Goal: Use online tool/utility: Utilize a website feature to perform a specific function

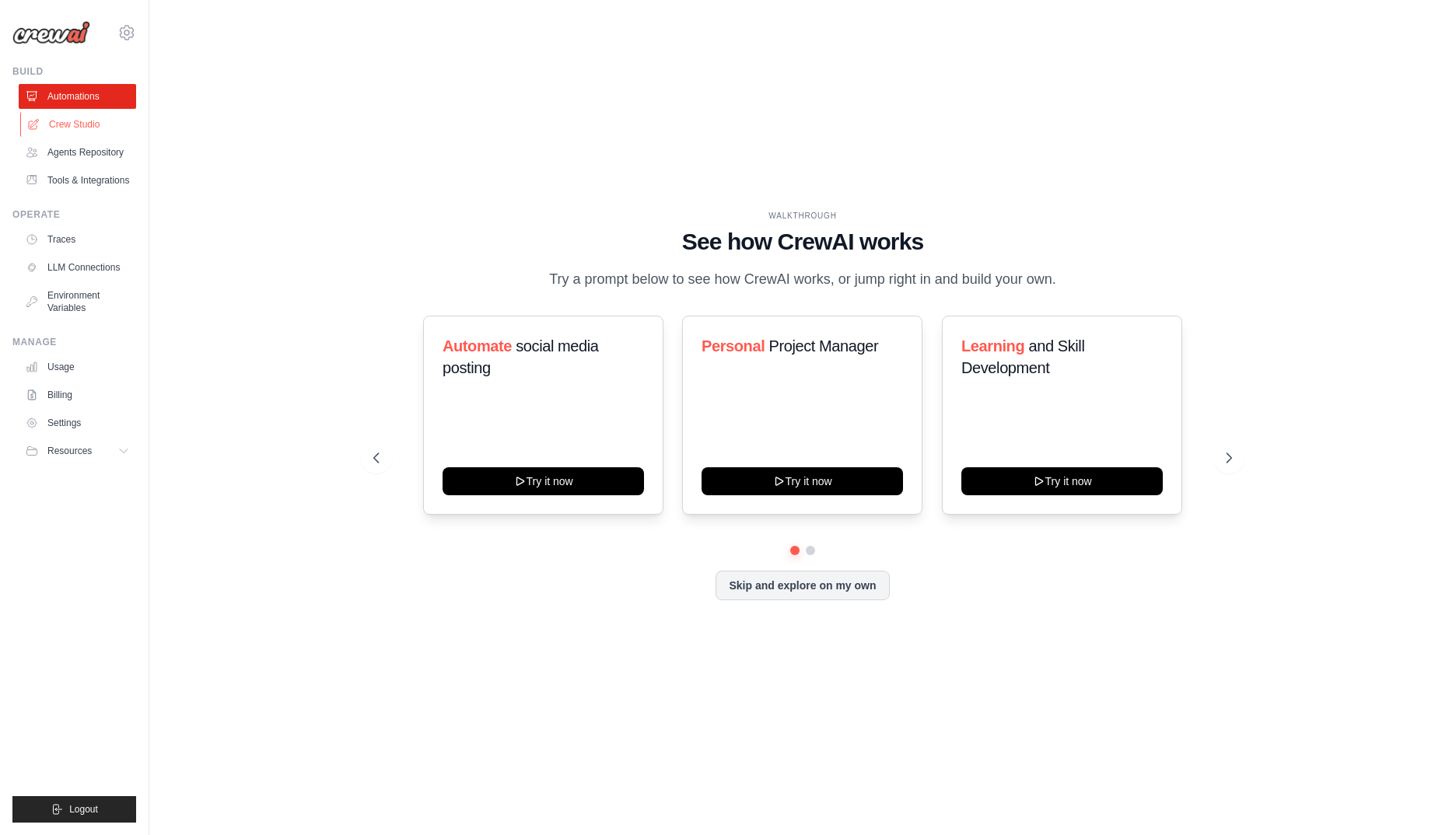
click at [68, 131] on link "Crew Studio" at bounding box center [79, 124] width 117 height 25
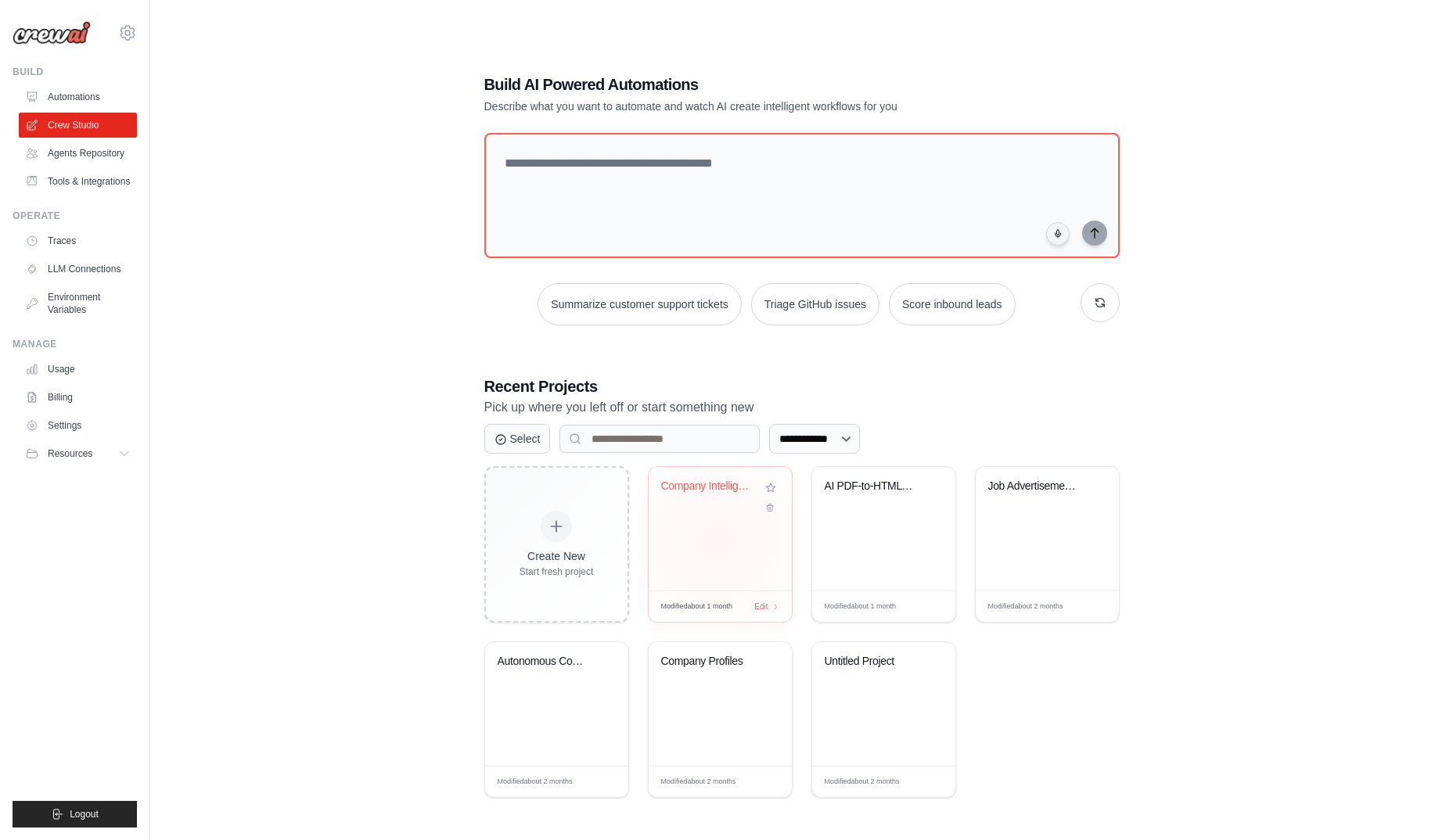
click at [714, 541] on div "Company Intelligence Research Syste..." at bounding box center [720, 529] width 143 height 124
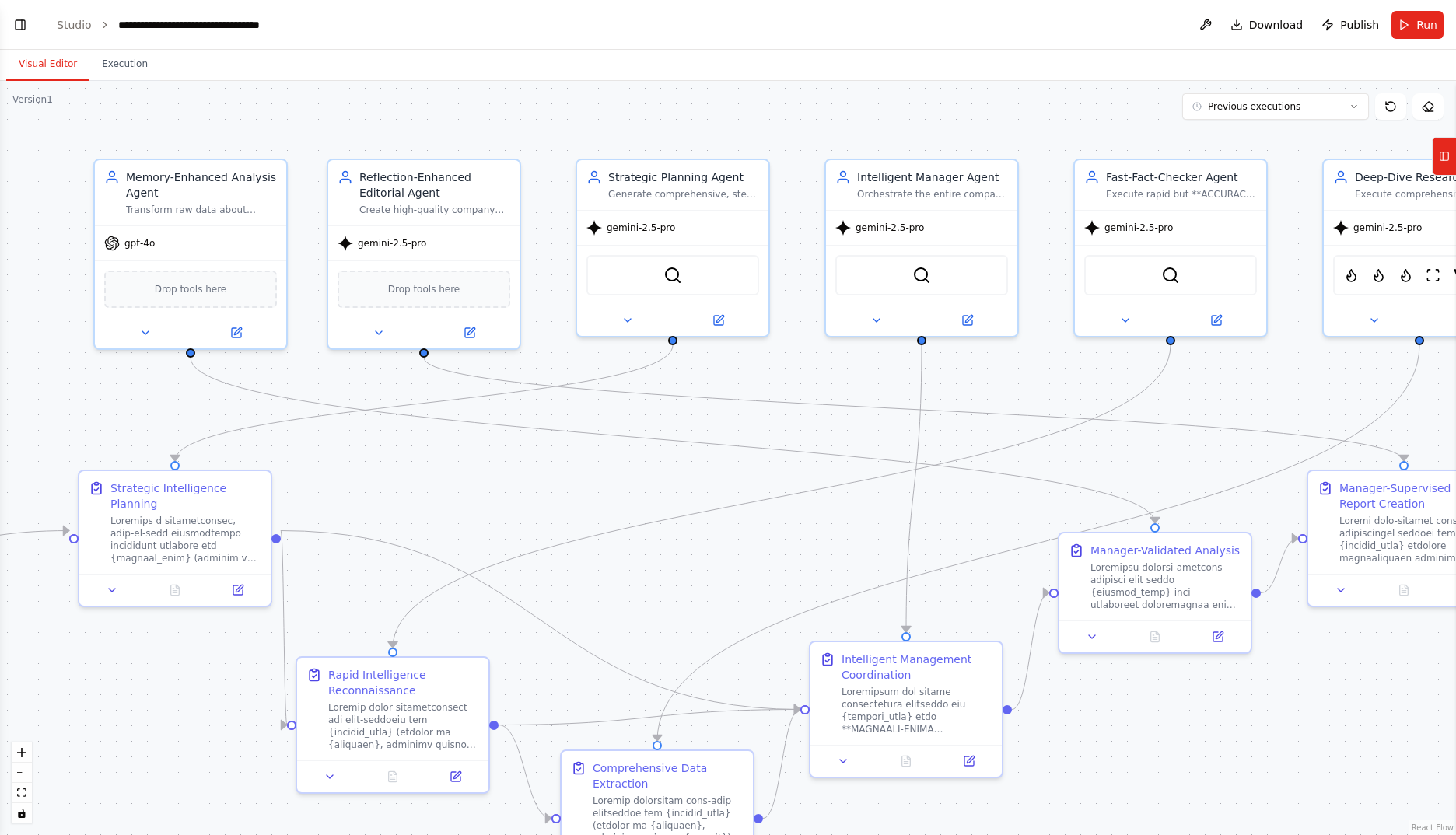
click at [512, 500] on div ".deletable-edge-delete-btn { width: 20px; height: 20px; border: 0px solid #ffff…" at bounding box center [728, 458] width 1456 height 754
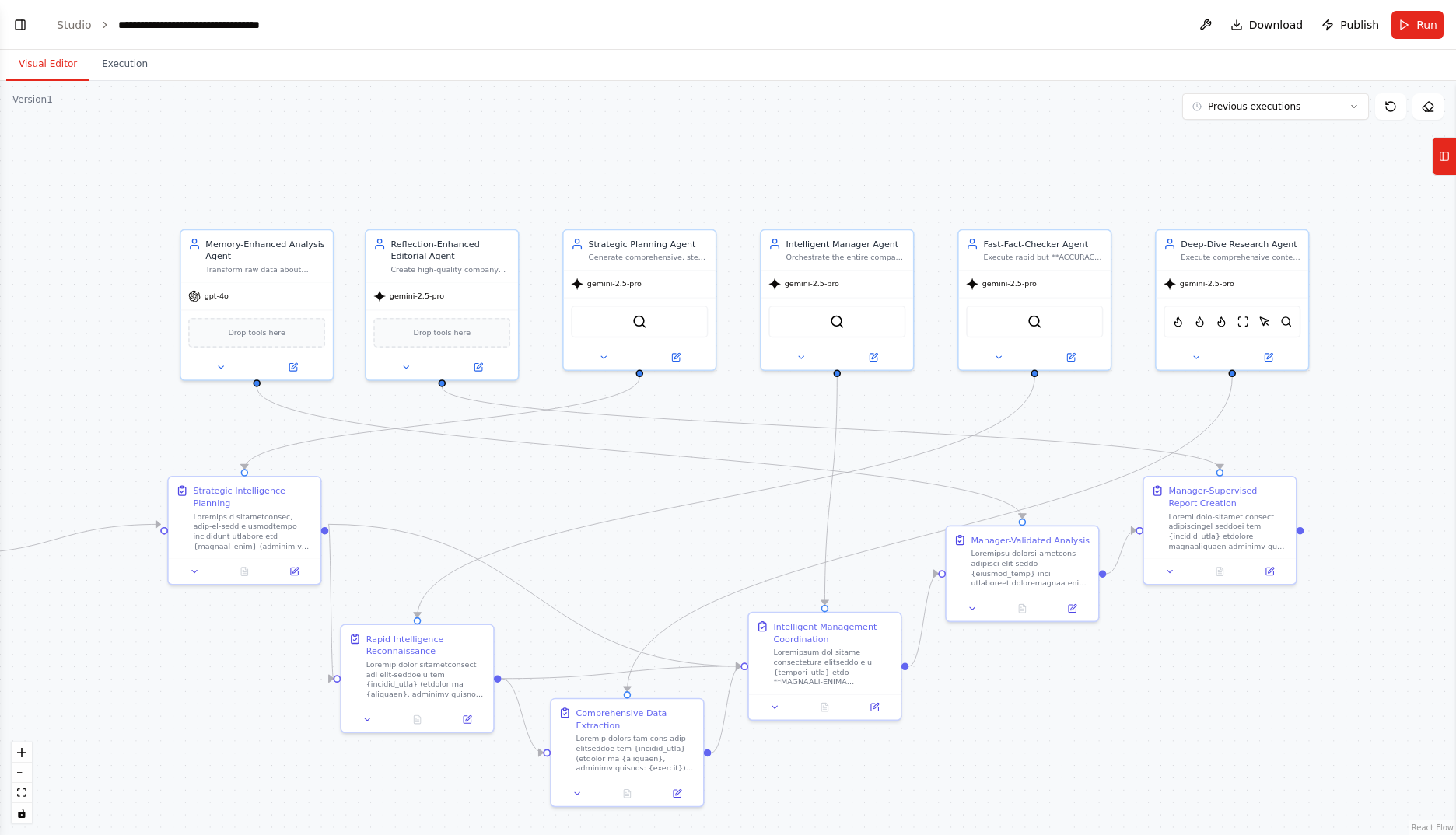
scroll to position [38444, 0]
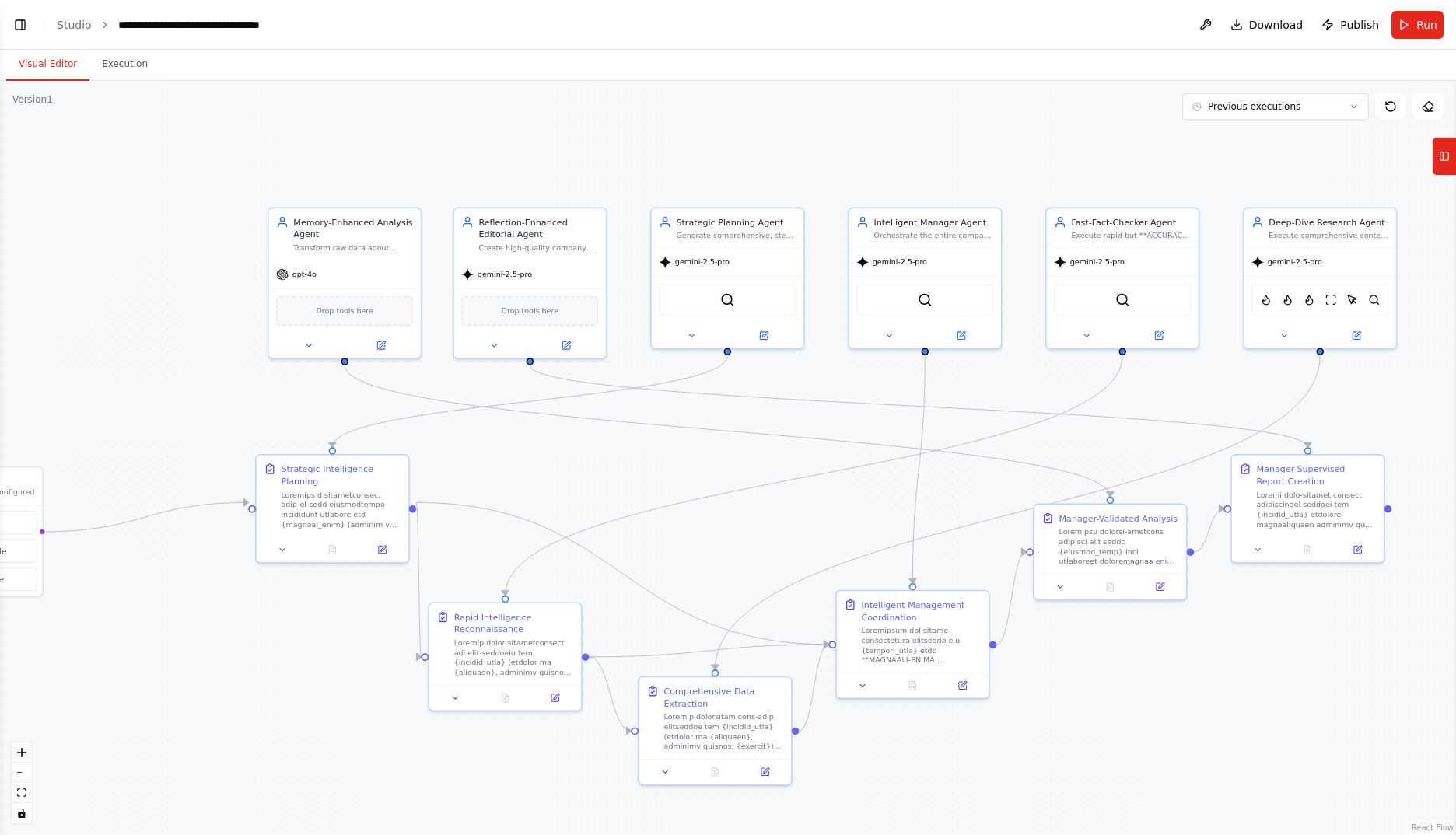
click at [579, 473] on div ".deletable-edge-delete-btn { width: 20px; height: 20px; border: 0px solid #ffff…" at bounding box center [728, 458] width 1456 height 754
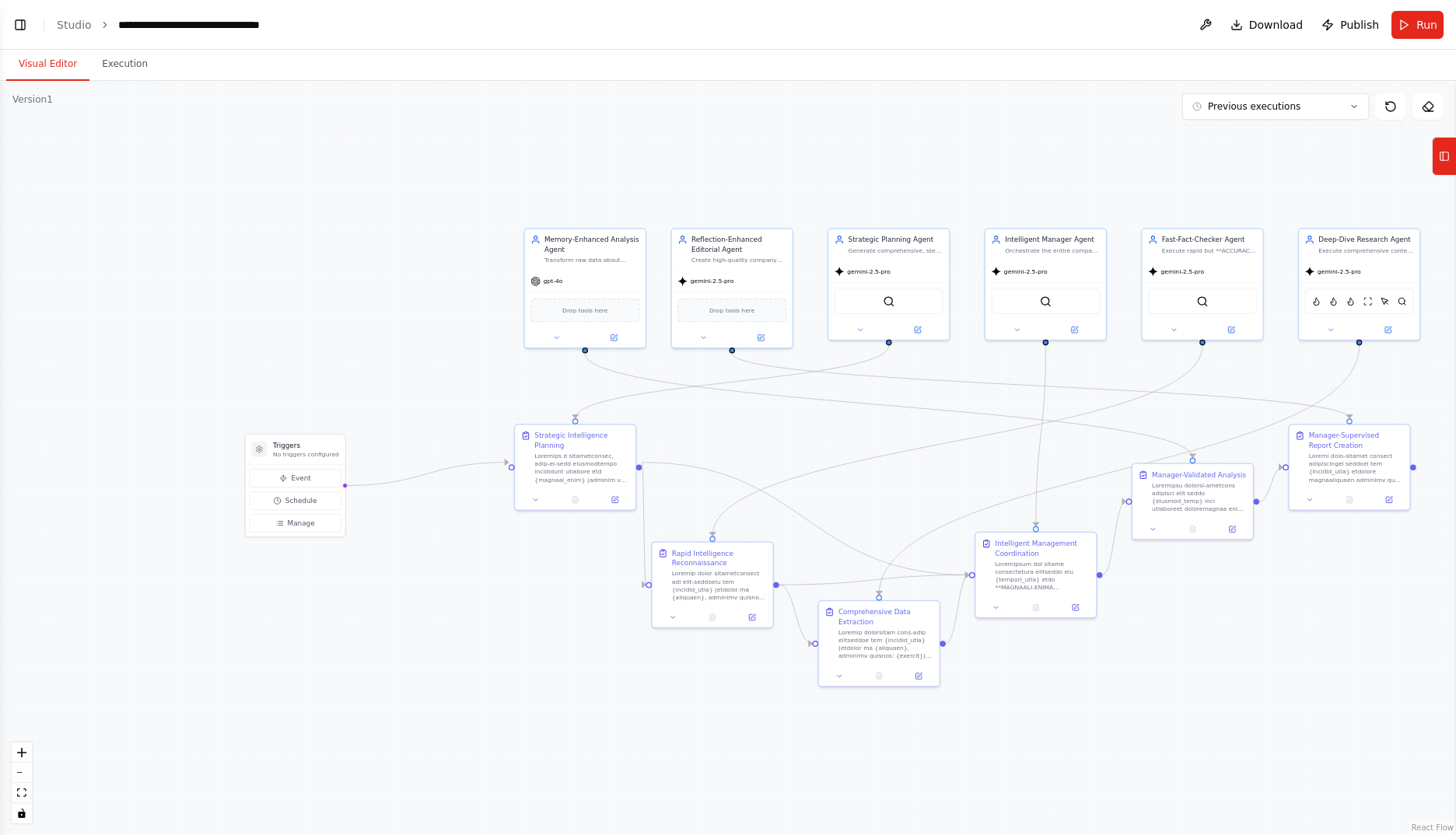
drag, startPoint x: 567, startPoint y: 479, endPoint x: 759, endPoint y: 444, distance: 195.2
click at [759, 444] on div ".deletable-edge-delete-btn { width: 20px; height: 20px; border: 0px solid #ffff…" at bounding box center [728, 458] width 1456 height 754
click at [26, 25] on button "Toggle Left Sidebar" at bounding box center [20, 25] width 22 height 22
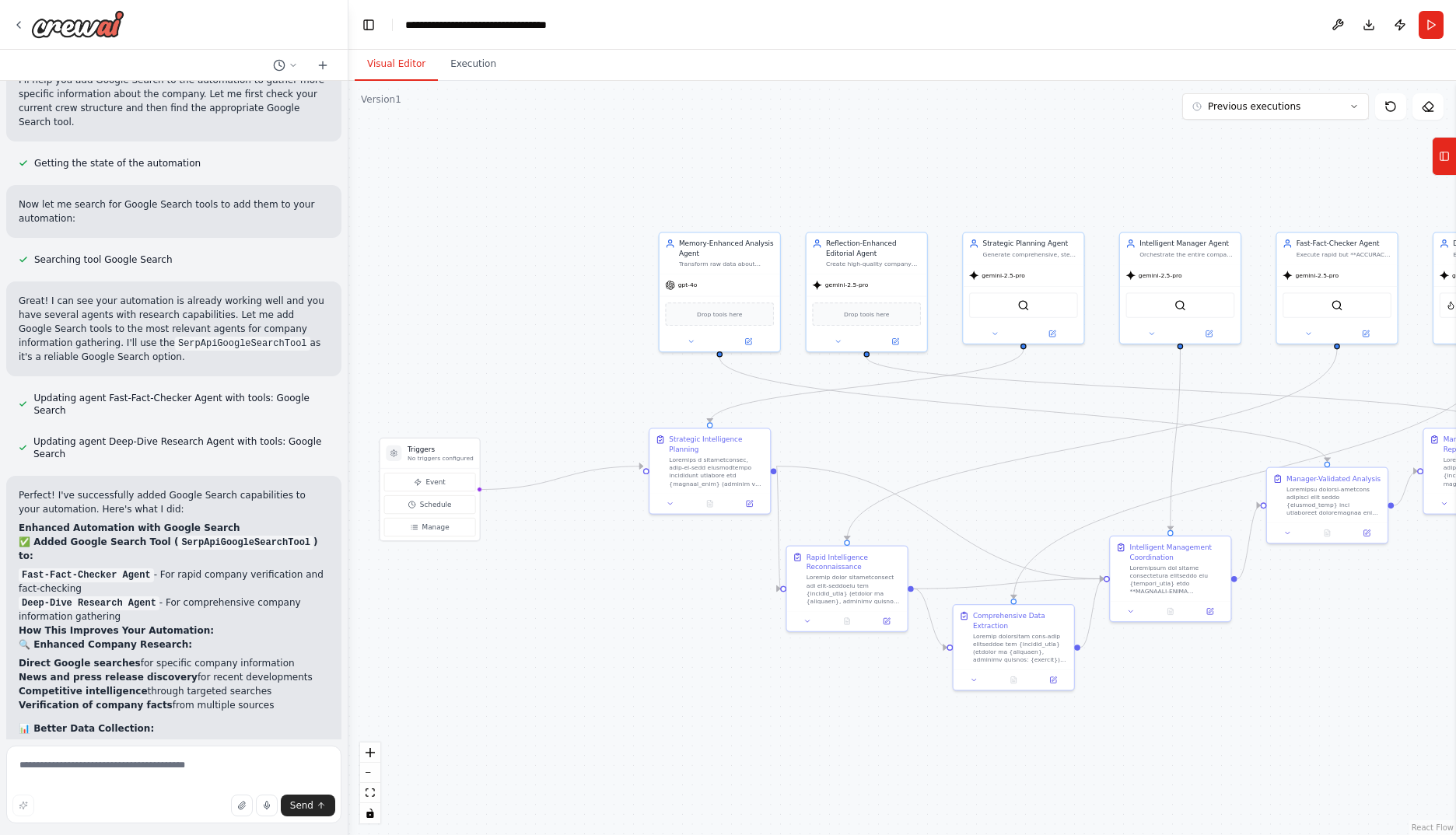
drag, startPoint x: 781, startPoint y: 396, endPoint x: 568, endPoint y: 402, distance: 213.1
click at [568, 402] on div ".deletable-edge-delete-btn { width: 20px; height: 20px; border: 0px solid #ffff…" at bounding box center [901, 458] width 1107 height 754
click at [130, 768] on textarea at bounding box center [173, 784] width 335 height 78
drag, startPoint x: 136, startPoint y: 771, endPoint x: 382, endPoint y: 704, distance: 255.0
click at [136, 771] on textarea "***" at bounding box center [173, 784] width 335 height 78
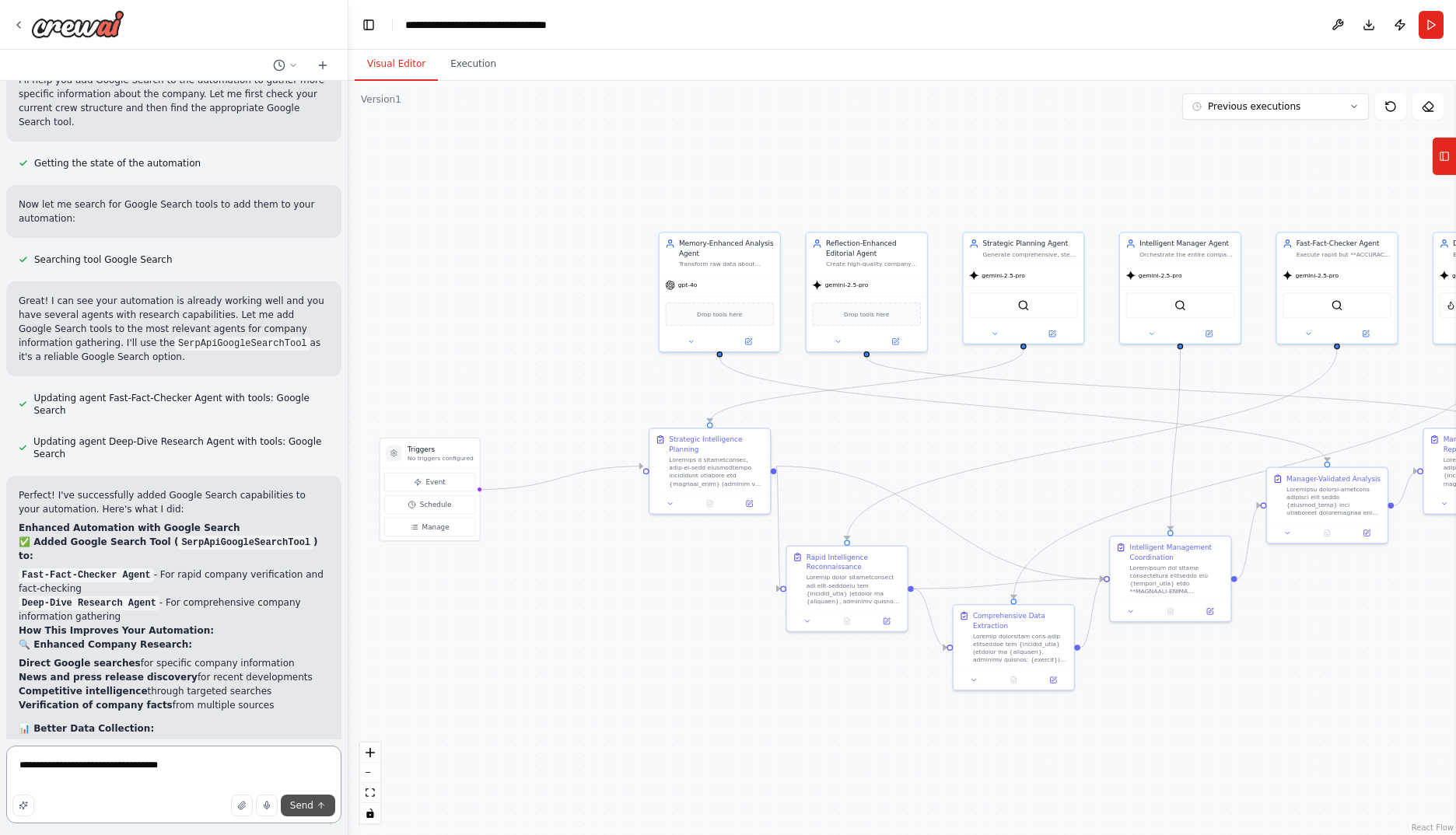
type textarea "**********"
click at [311, 804] on span "Send" at bounding box center [302, 805] width 23 height 13
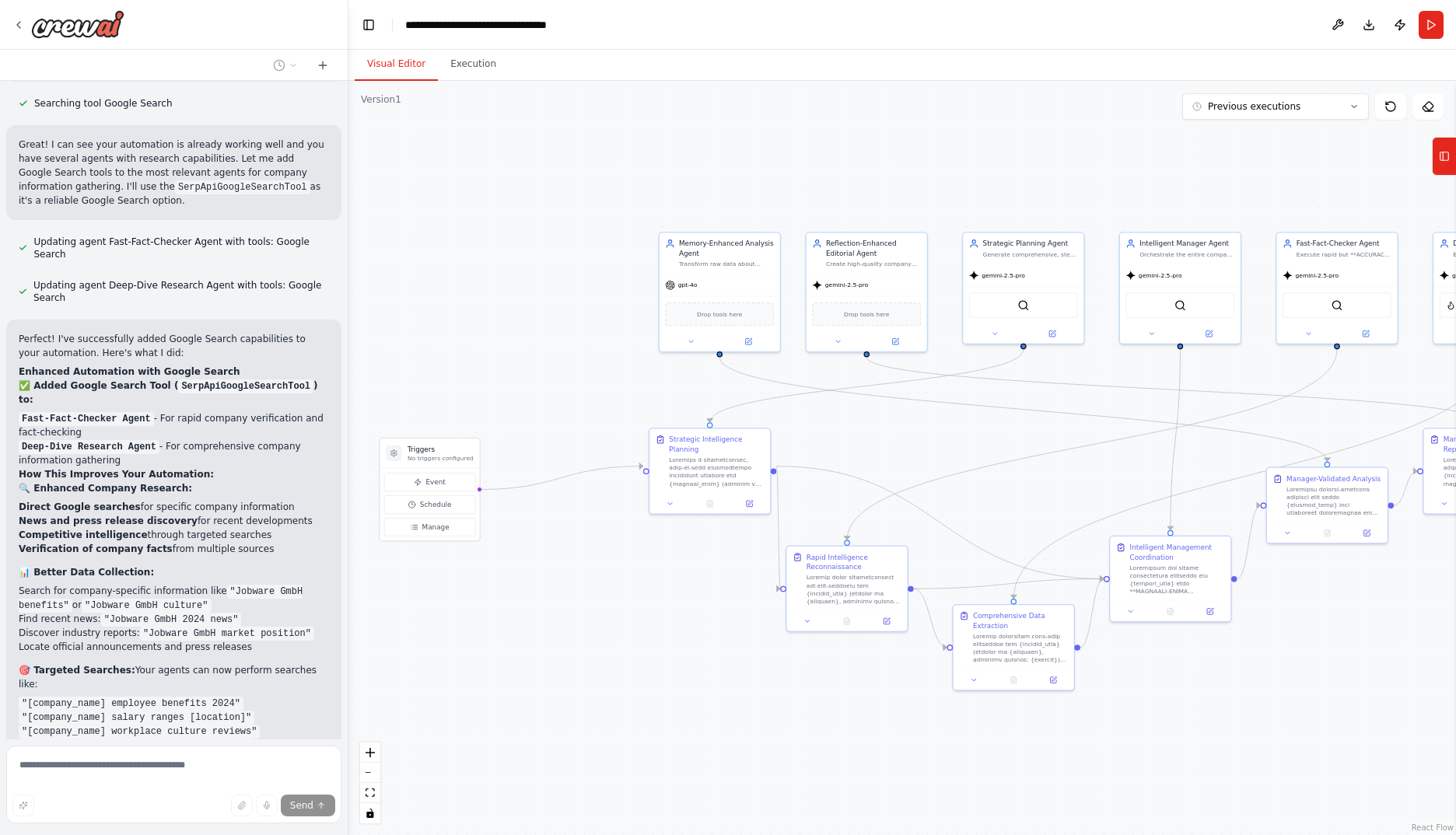
scroll to position [38605, 0]
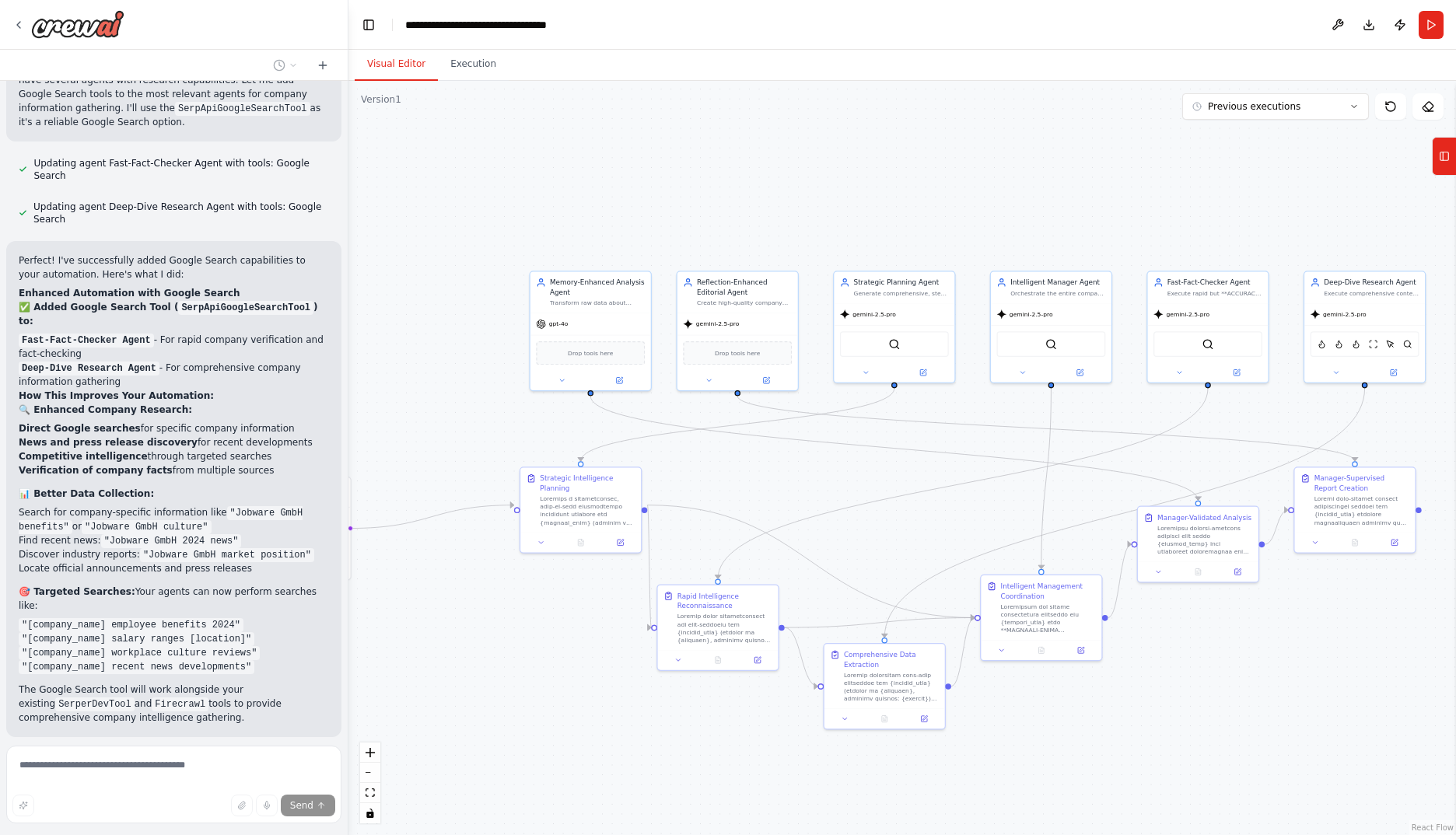
drag, startPoint x: 1124, startPoint y: 479, endPoint x: 996, endPoint y: 518, distance: 133.8
click at [996, 518] on div ".deletable-edge-delete-btn { width: 20px; height: 20px; border: 0px solid #ffff…" at bounding box center [901, 458] width 1107 height 754
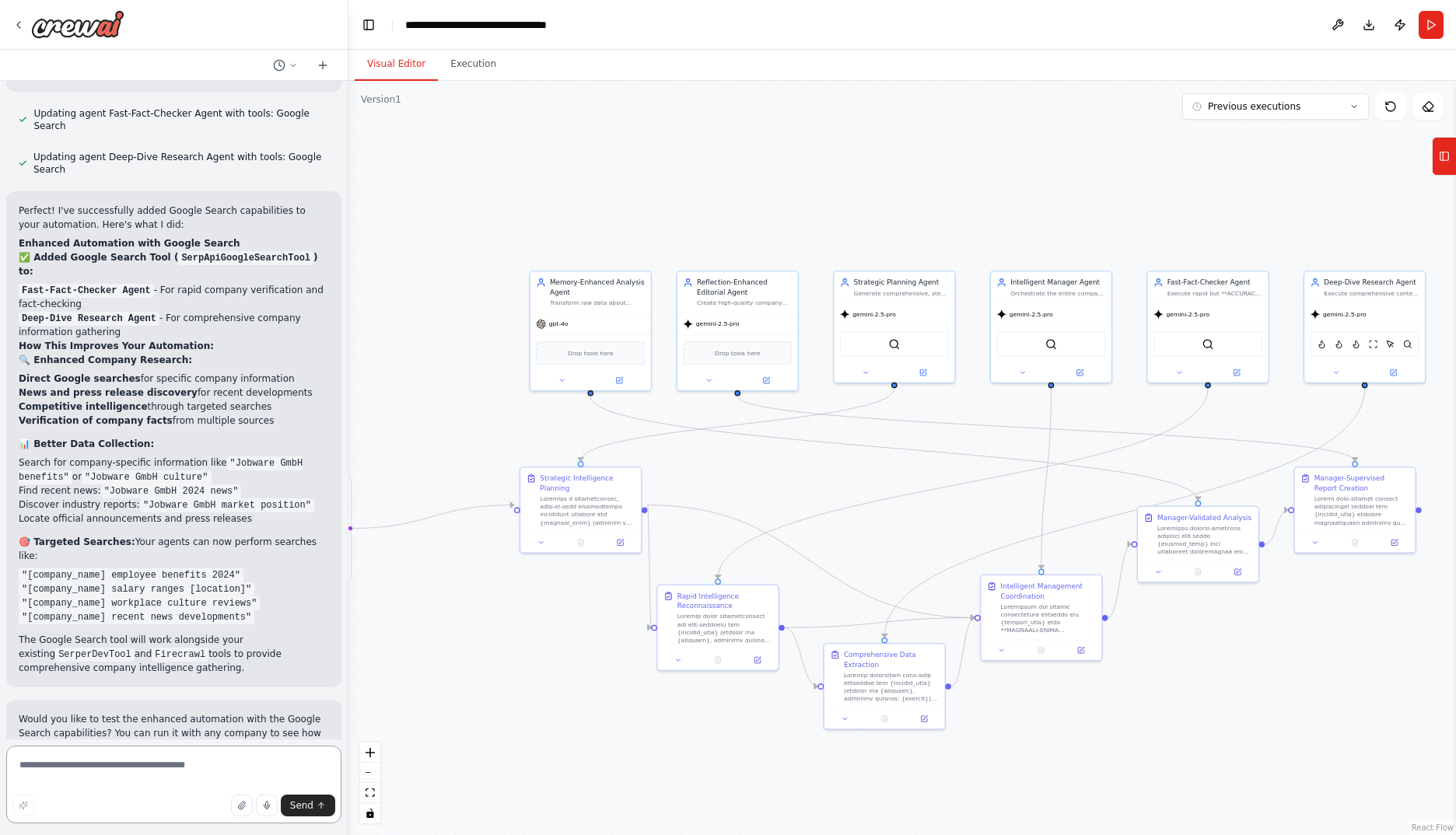
scroll to position [38743, 0]
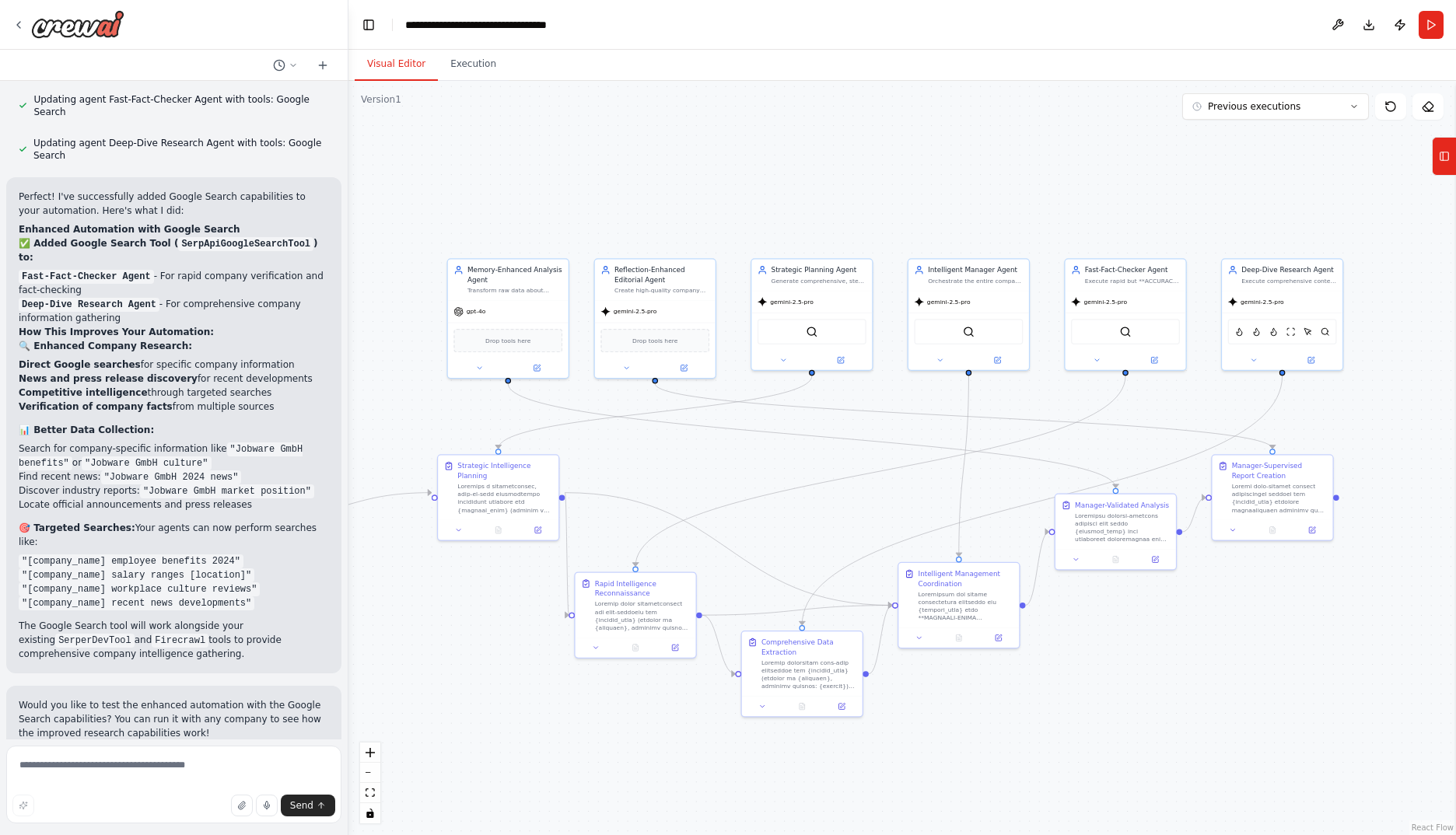
drag, startPoint x: 968, startPoint y: 518, endPoint x: 886, endPoint y: 506, distance: 82.9
click at [886, 506] on div ".deletable-edge-delete-btn { width: 20px; height: 20px; border: 0px solid #ffff…" at bounding box center [901, 458] width 1107 height 754
drag, startPoint x: 163, startPoint y: 490, endPoint x: 327, endPoint y: 490, distance: 164.0
copy p "The final Answer should be in german"
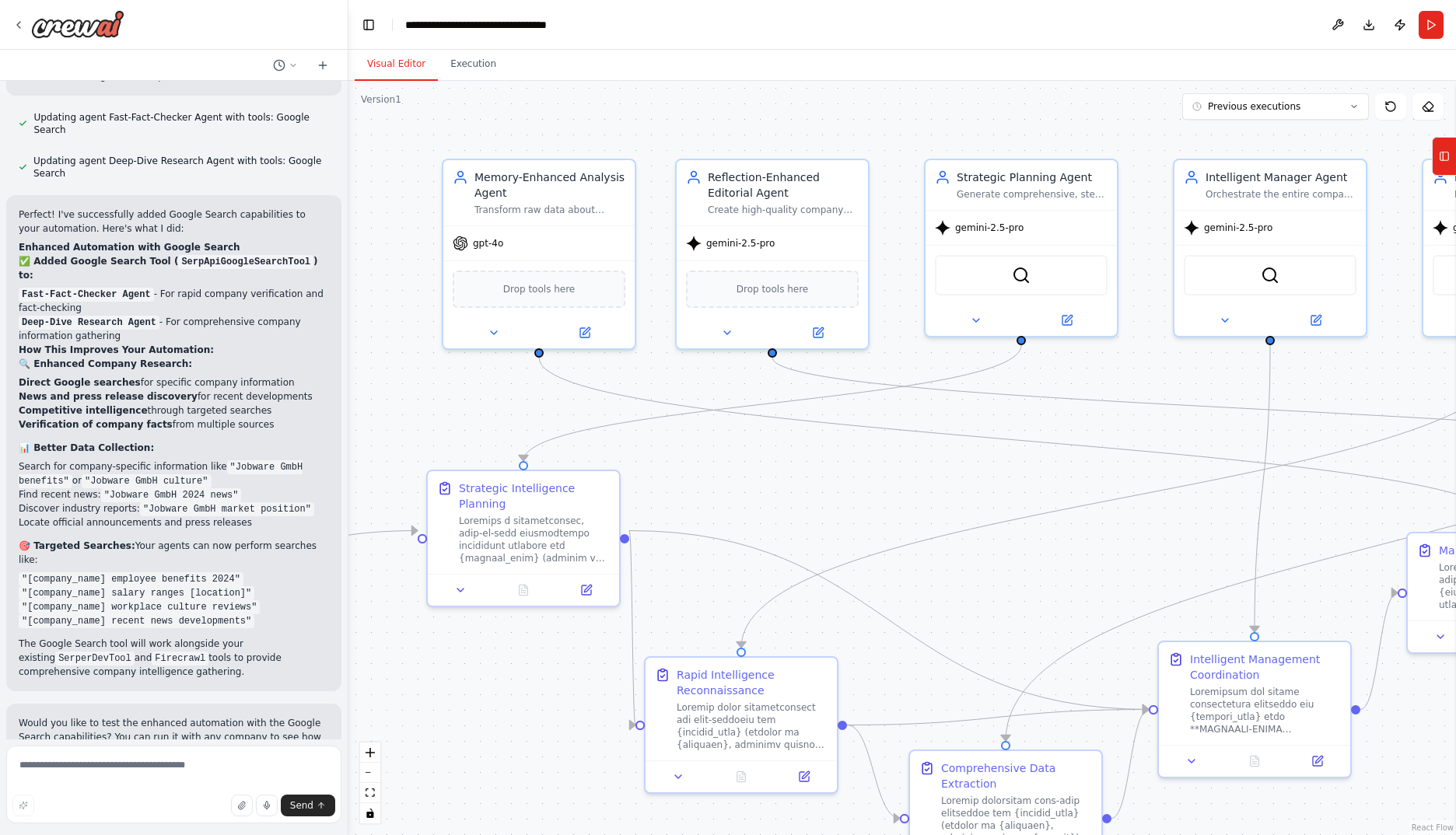
scroll to position [38743, 0]
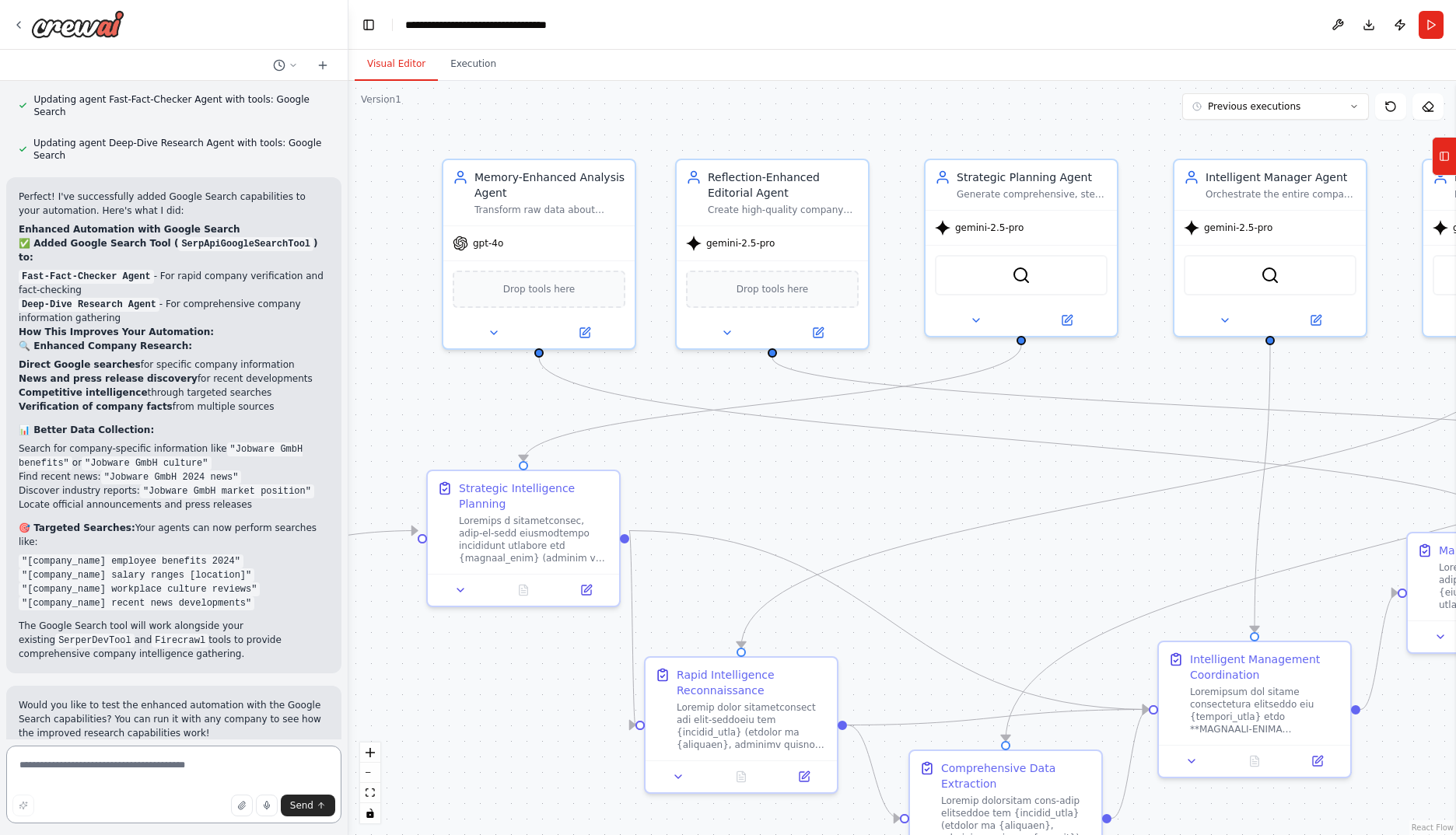
click at [145, 771] on textarea at bounding box center [173, 784] width 335 height 78
paste textarea "**********"
type textarea "**********"
click at [307, 805] on span "Send" at bounding box center [302, 805] width 23 height 13
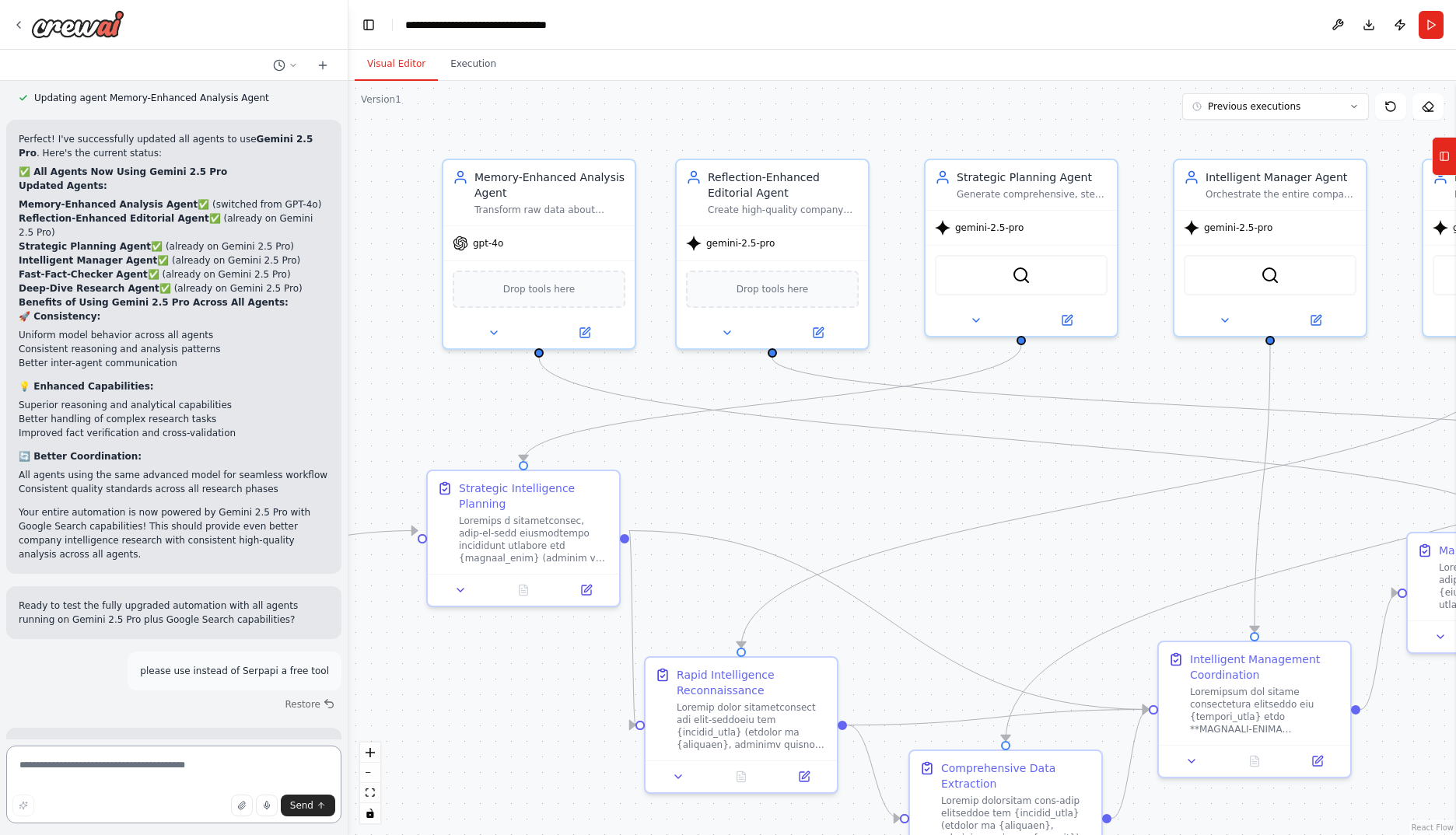
scroll to position [39613, 0]
click at [1427, 20] on button "Run" at bounding box center [1431, 24] width 25 height 28
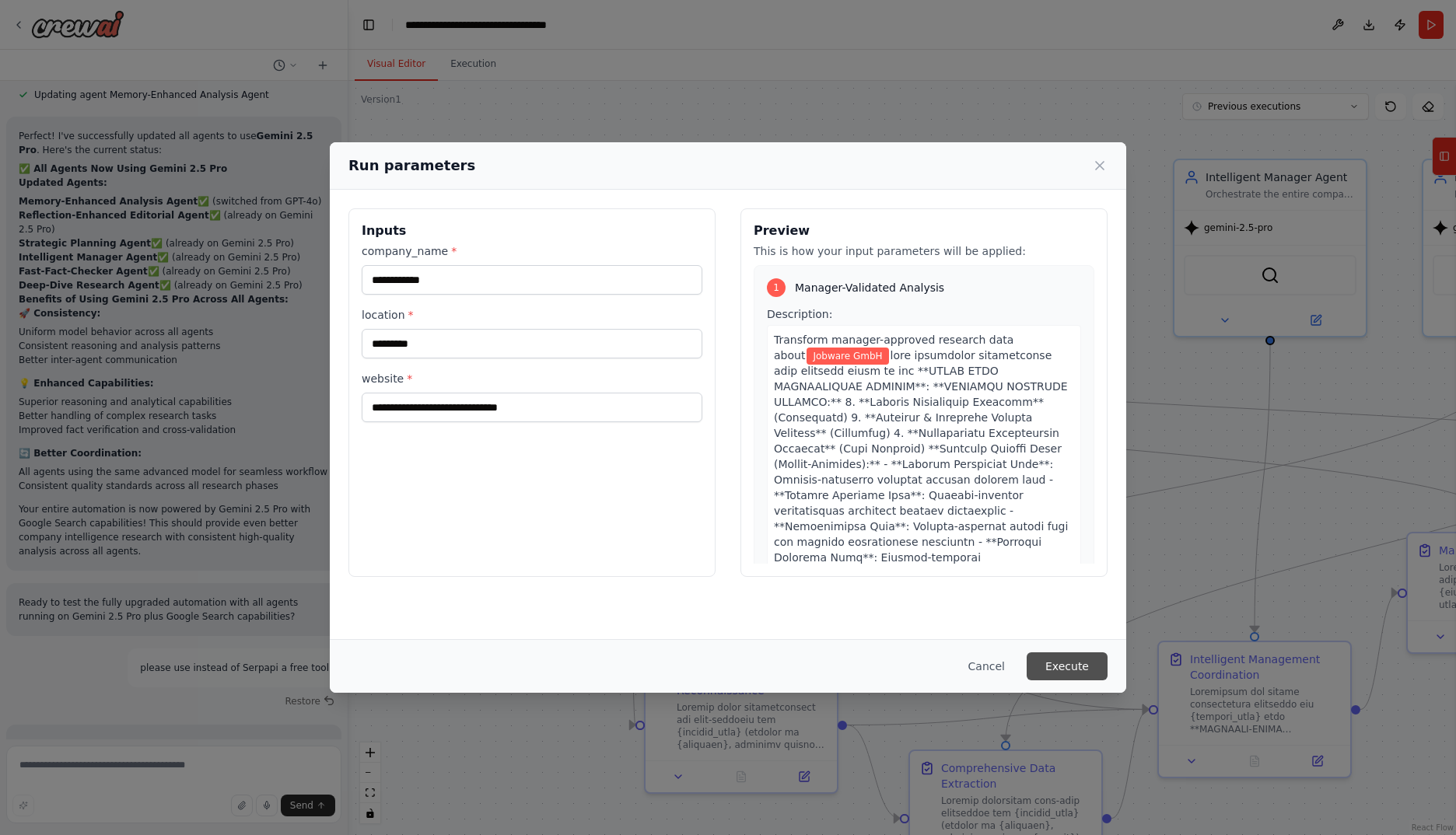
click at [1067, 666] on button "Execute" at bounding box center [1067, 666] width 81 height 28
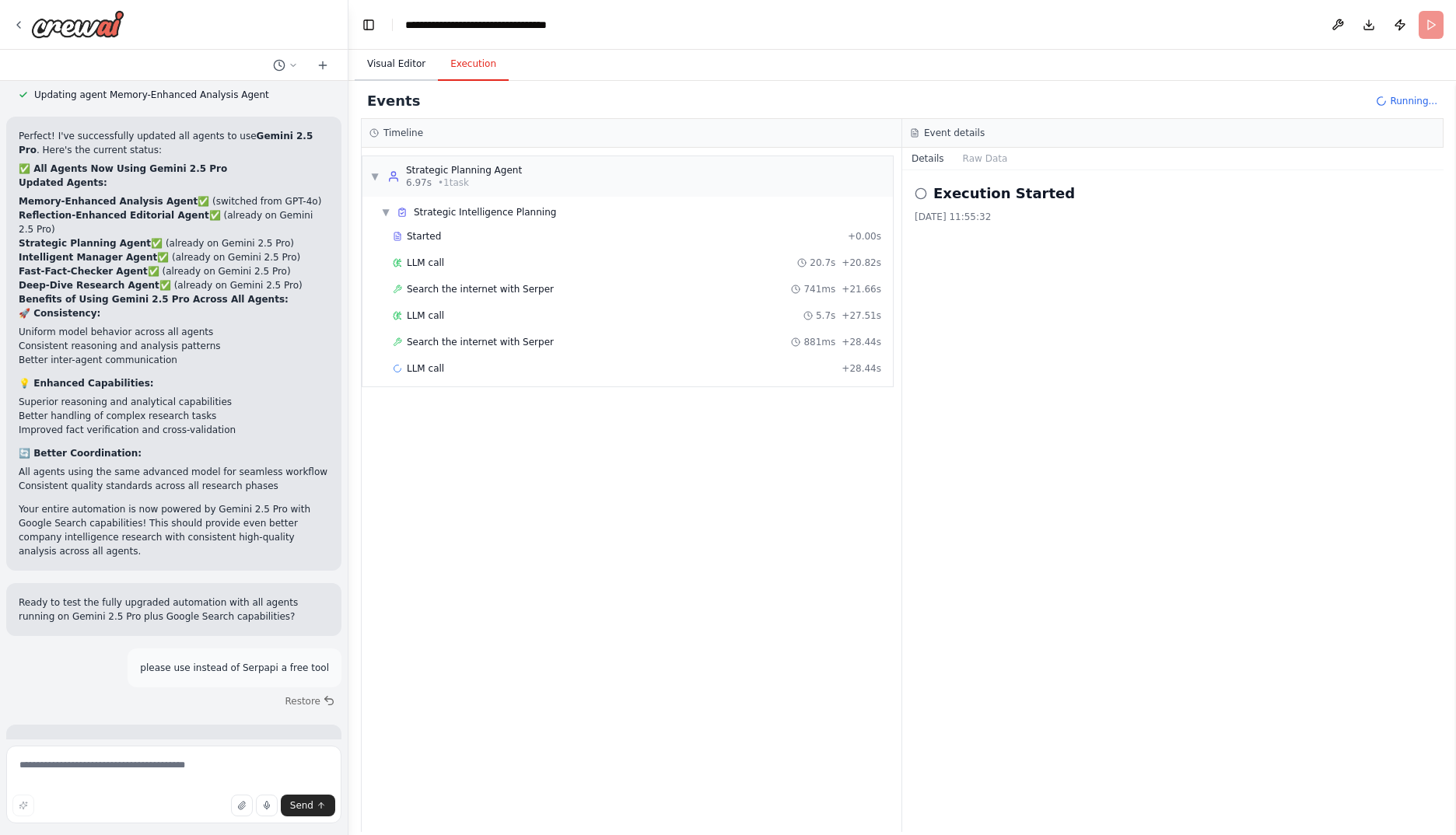
click at [388, 72] on button "Visual Editor" at bounding box center [396, 64] width 84 height 33
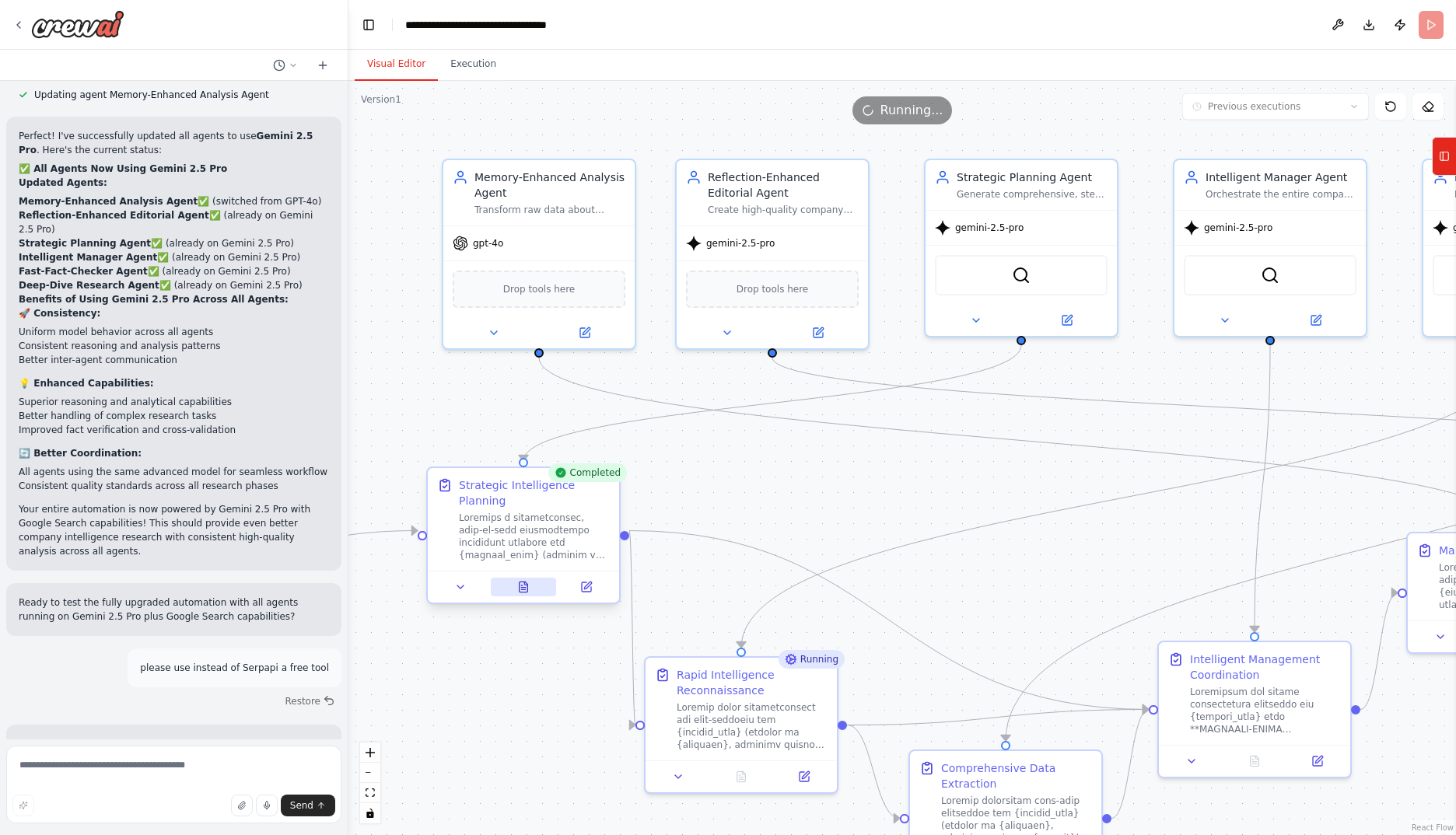
click at [517, 581] on icon at bounding box center [523, 587] width 13 height 13
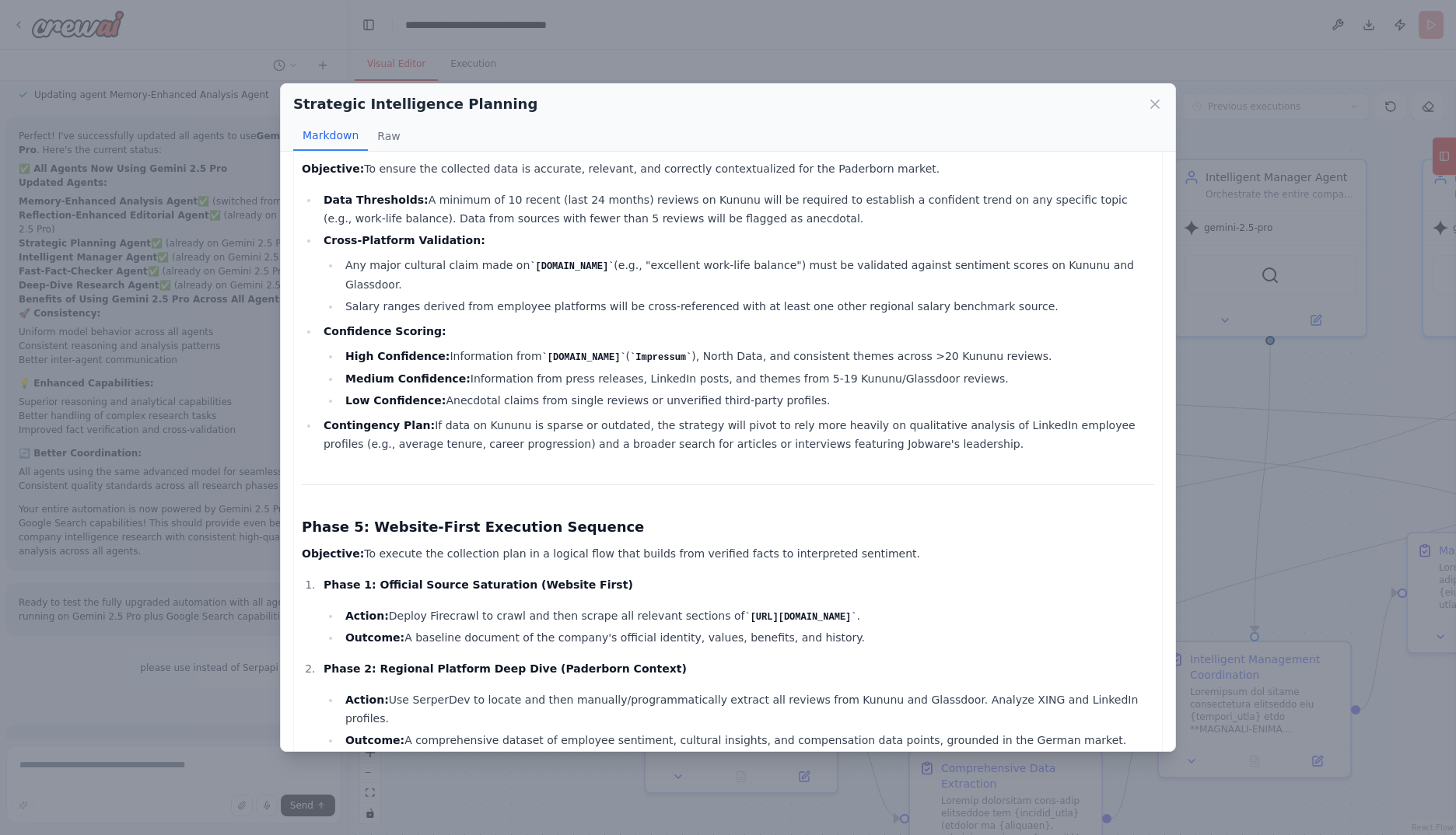
scroll to position [2916, 0]
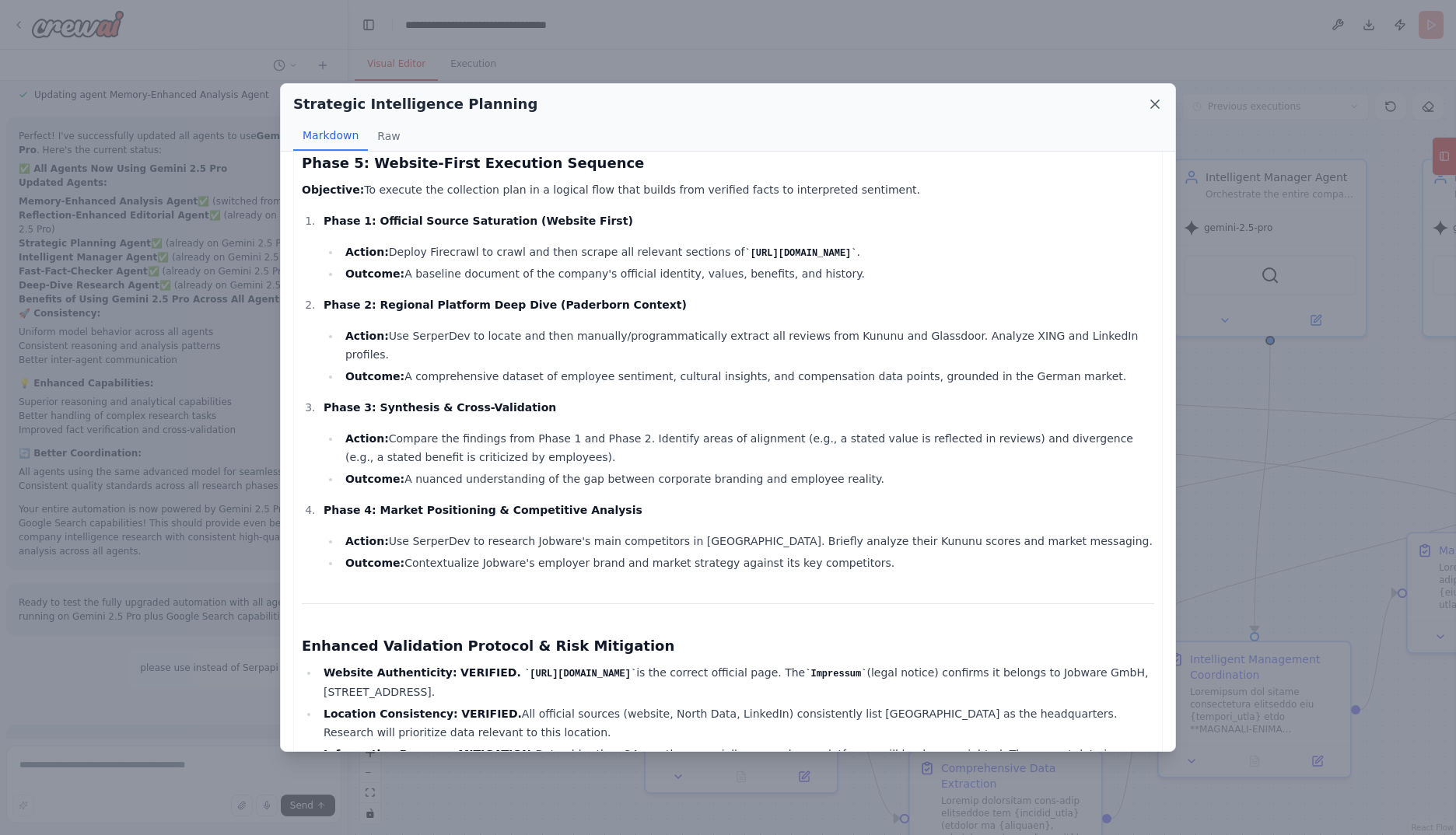
click at [1158, 104] on icon at bounding box center [1155, 104] width 15 height 15
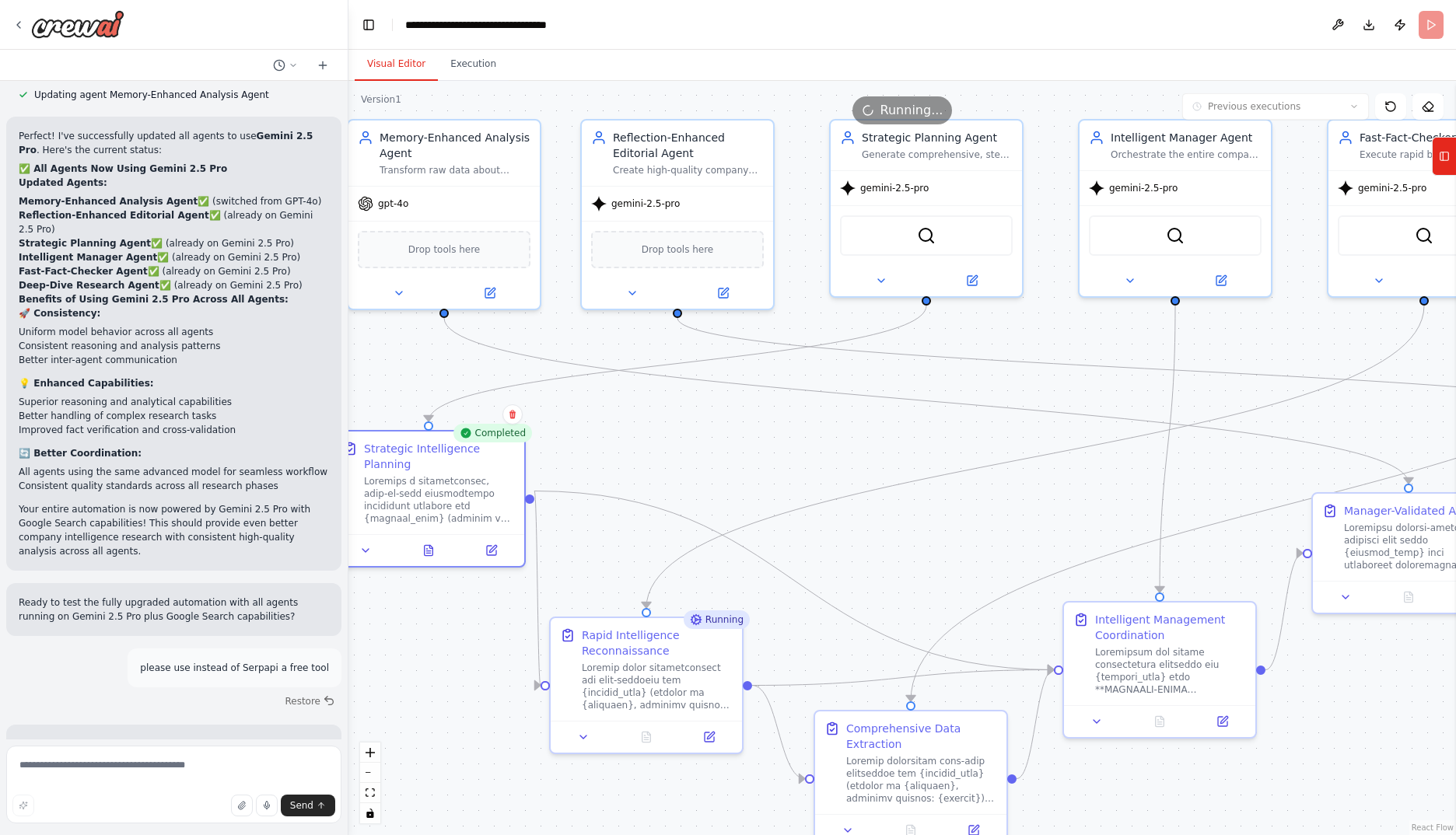
drag, startPoint x: 1002, startPoint y: 502, endPoint x: 912, endPoint y: 467, distance: 96.6
click at [912, 467] on div ".deletable-edge-delete-btn { width: 20px; height: 20px; border: 0px solid #ffff…" at bounding box center [901, 458] width 1107 height 754
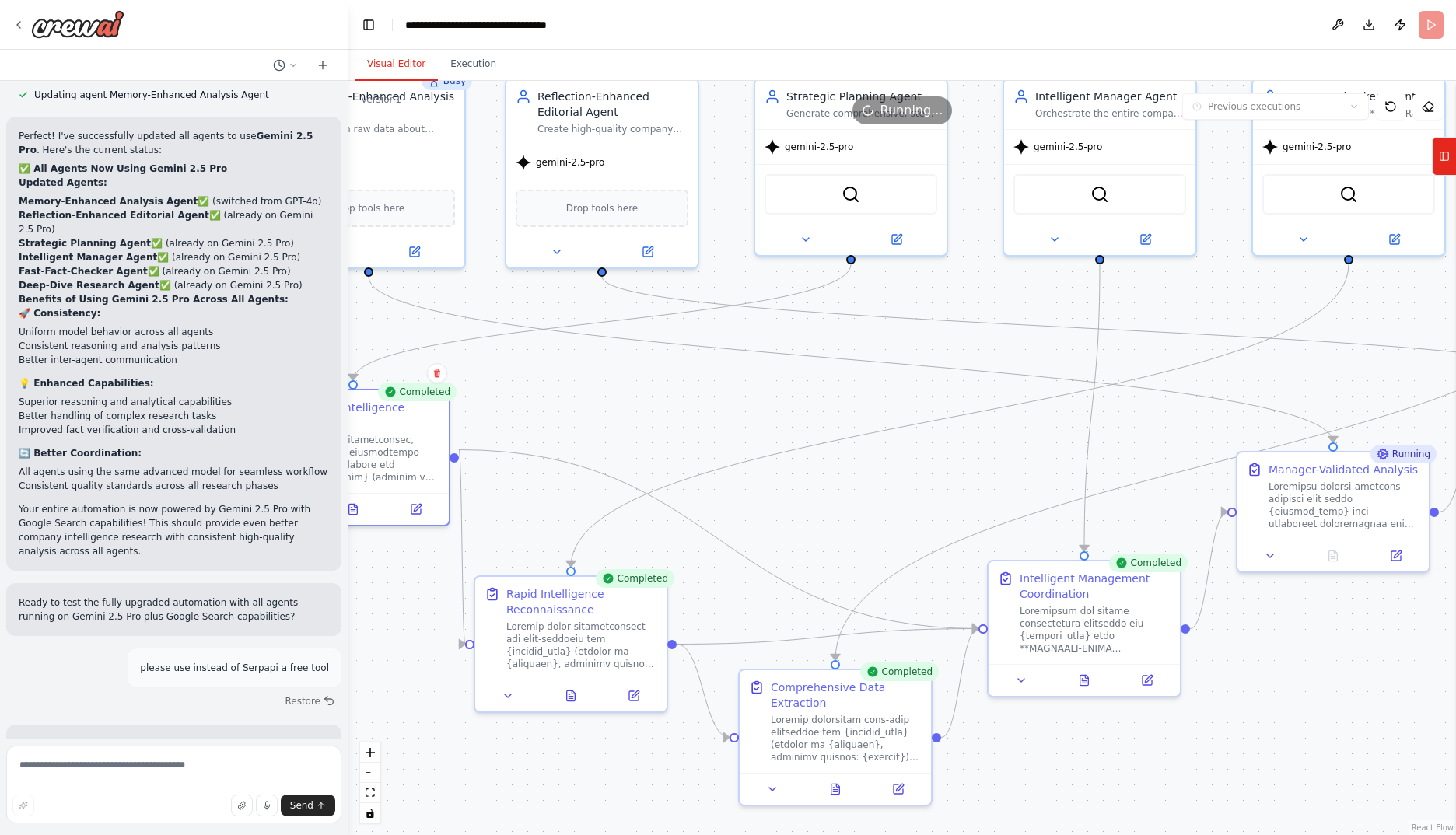
drag, startPoint x: 870, startPoint y: 563, endPoint x: 794, endPoint y: 521, distance: 86.8
click at [794, 521] on div ".deletable-edge-delete-btn { width: 20px; height: 20px; border: 0px solid #ffff…" at bounding box center [901, 458] width 1107 height 754
click at [582, 693] on button at bounding box center [570, 693] width 66 height 18
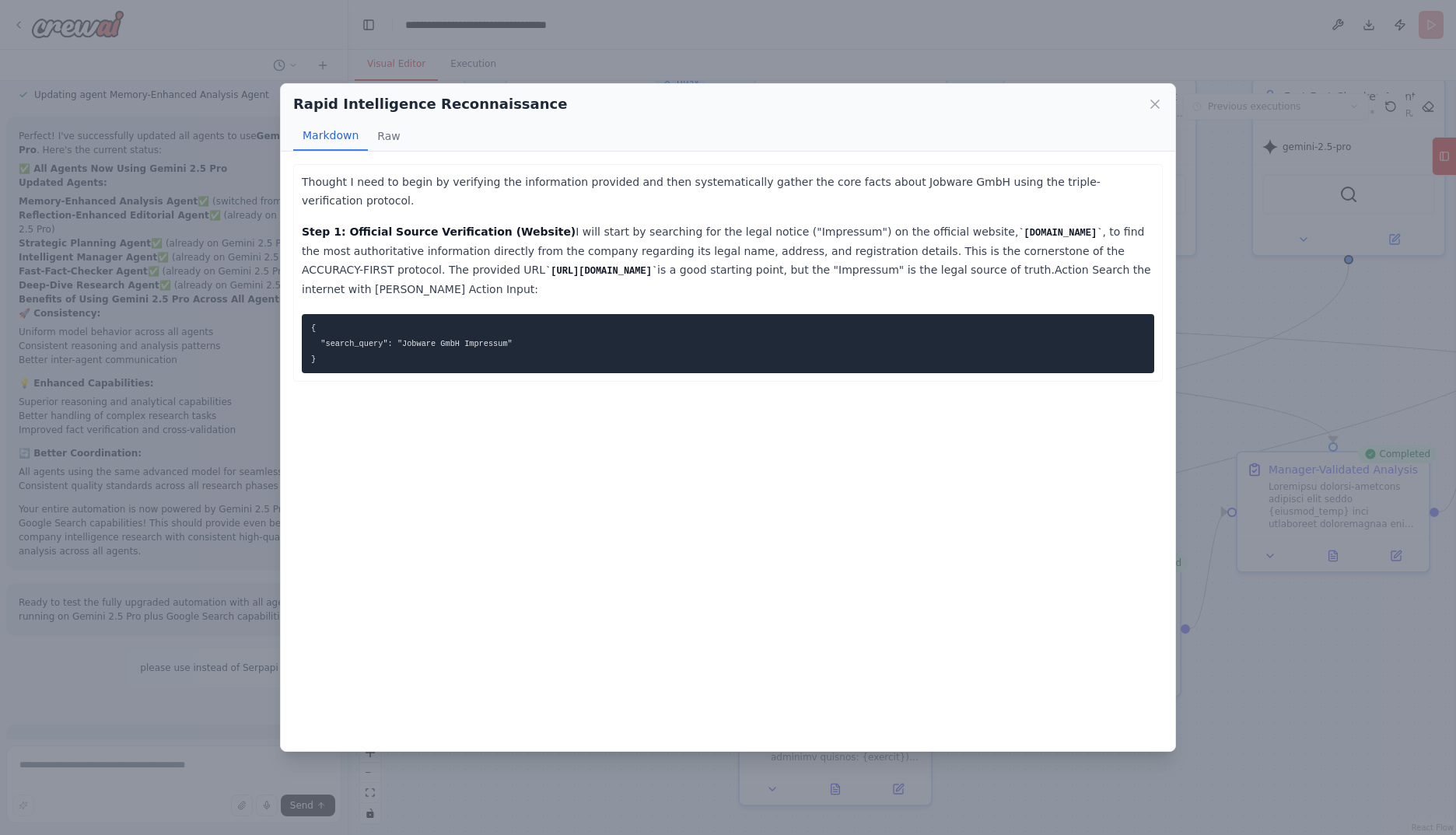
drag, startPoint x: 1161, startPoint y: 105, endPoint x: 821, endPoint y: 493, distance: 515.9
click at [1161, 105] on icon at bounding box center [1155, 104] width 15 height 15
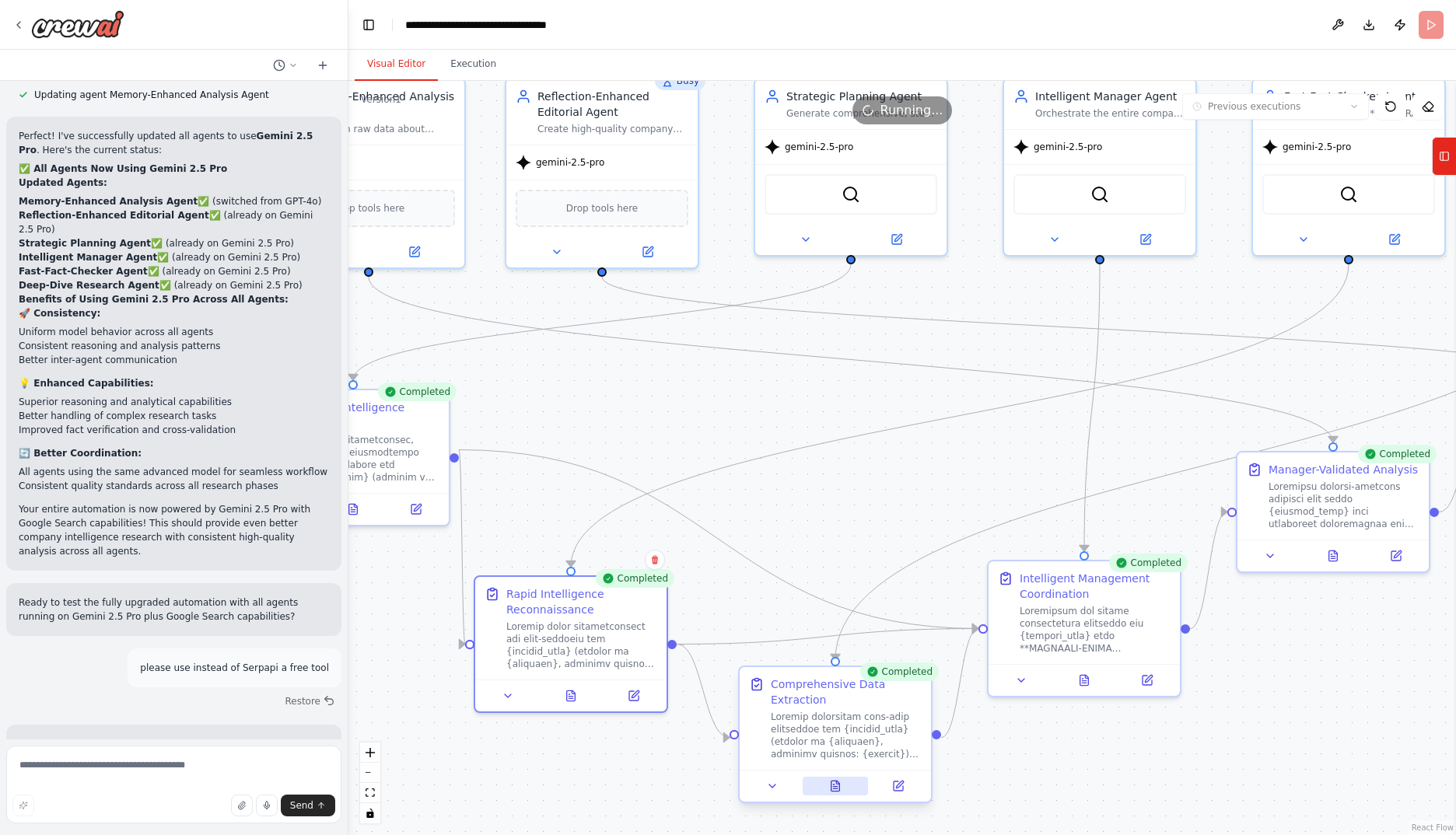
click at [841, 788] on button at bounding box center [835, 786] width 66 height 18
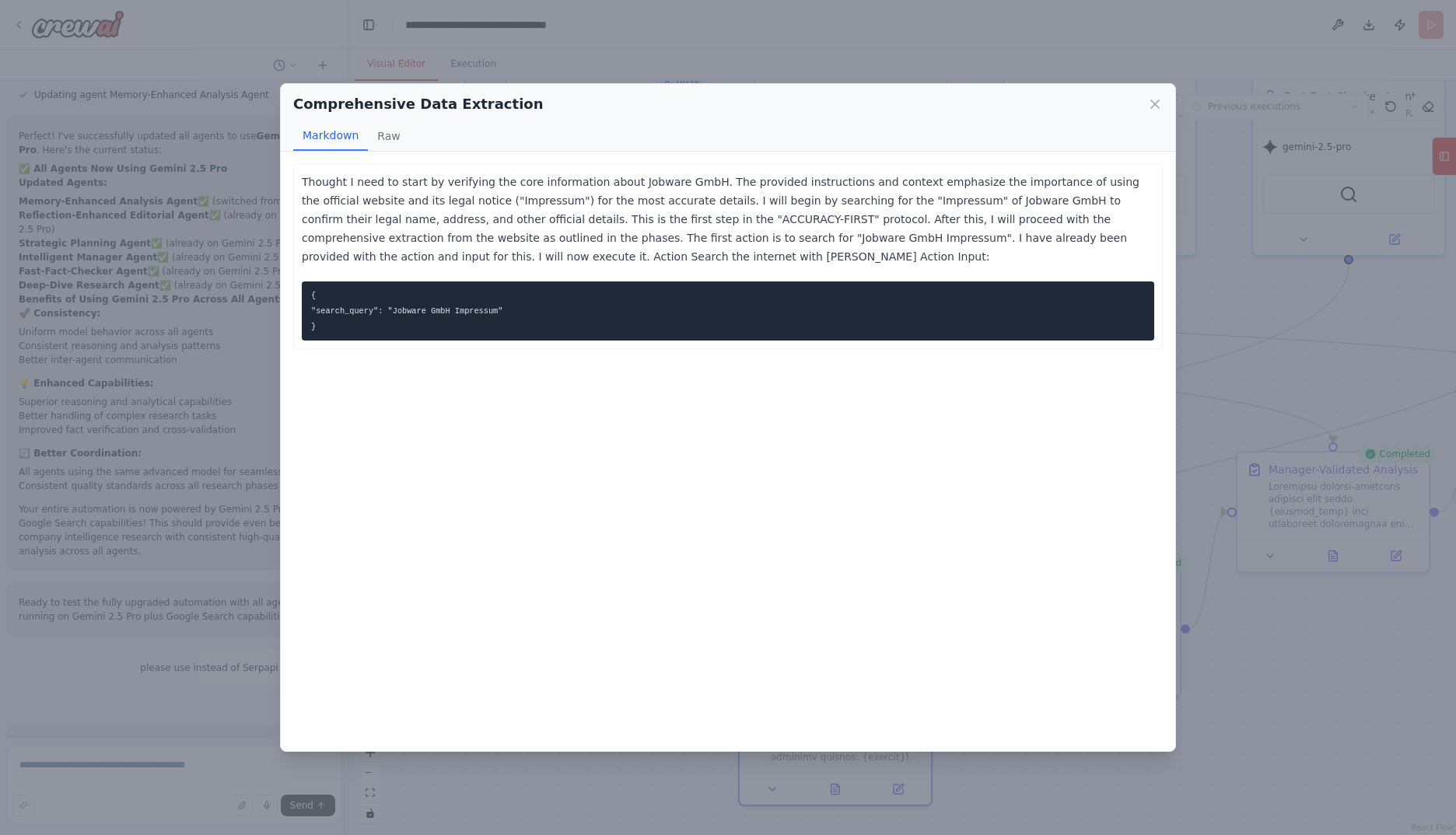
click at [1164, 103] on div "Comprehensive Data Extraction Markdown Raw" at bounding box center [728, 117] width 894 height 67
click at [1153, 106] on icon at bounding box center [1155, 104] width 15 height 15
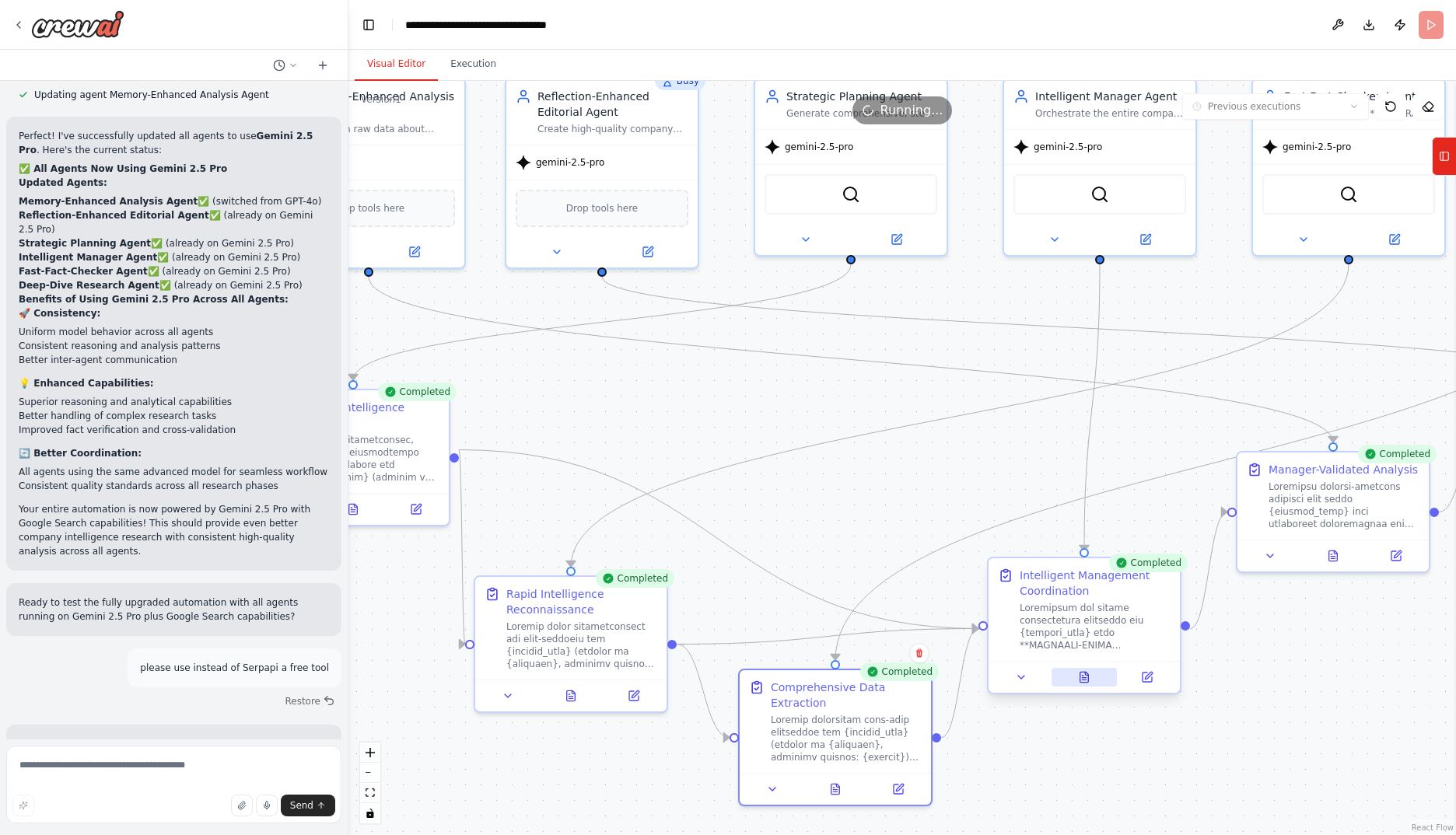
click at [1081, 687] on div at bounding box center [1084, 676] width 191 height 32
click at [1089, 681] on icon at bounding box center [1084, 677] width 9 height 11
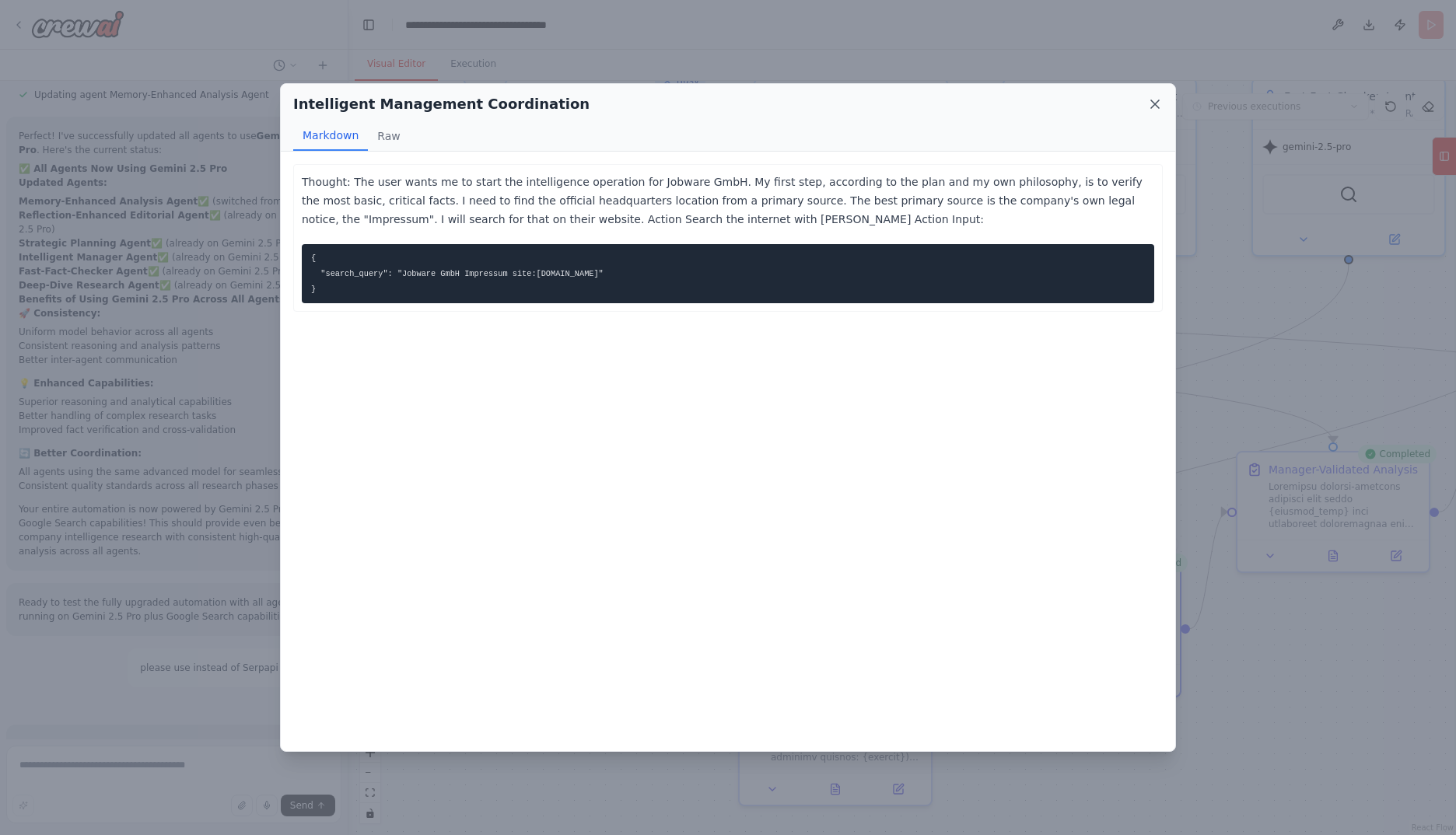
click at [1156, 98] on icon at bounding box center [1155, 104] width 15 height 15
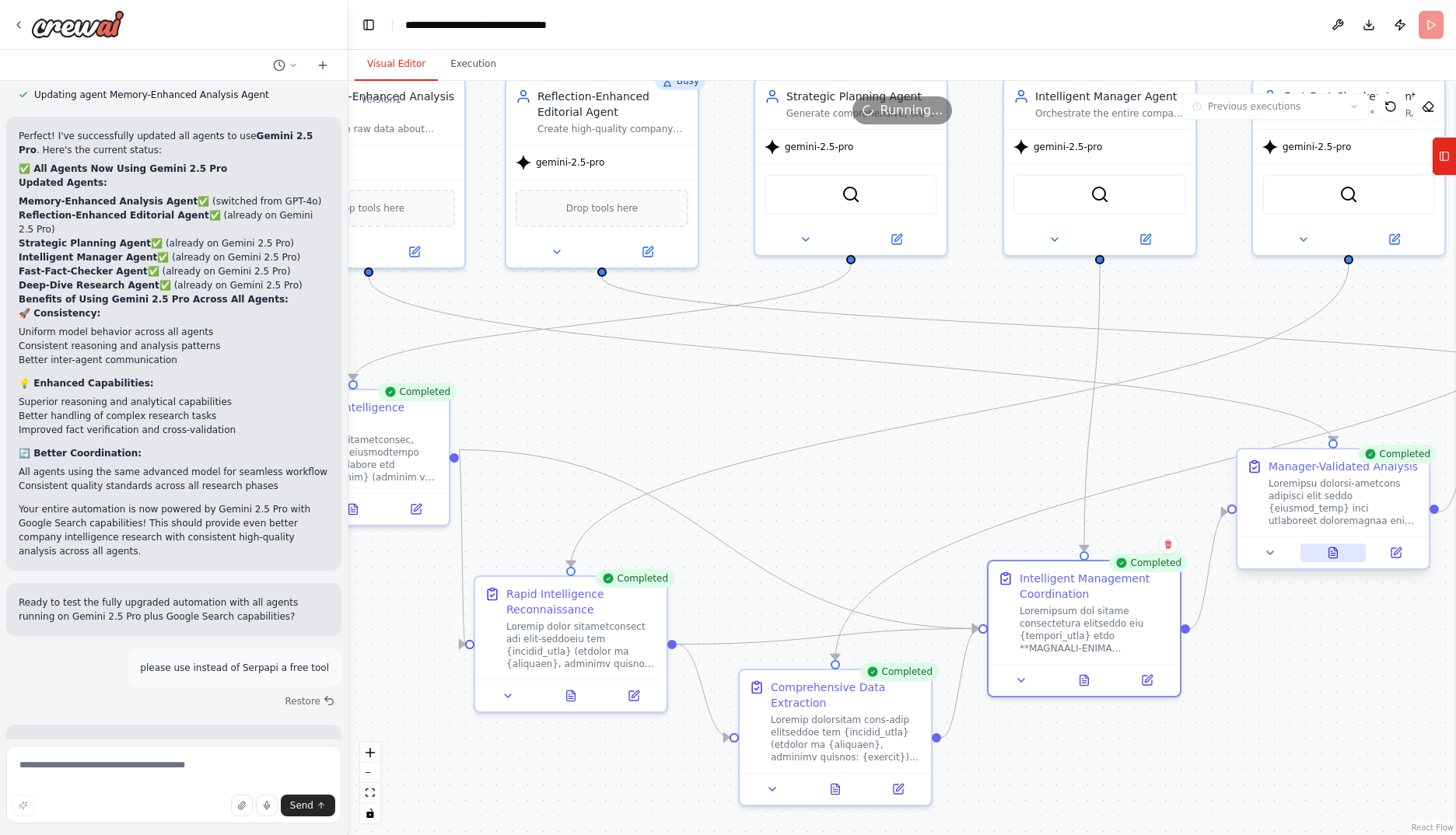
click at [1337, 561] on button at bounding box center [1333, 552] width 66 height 18
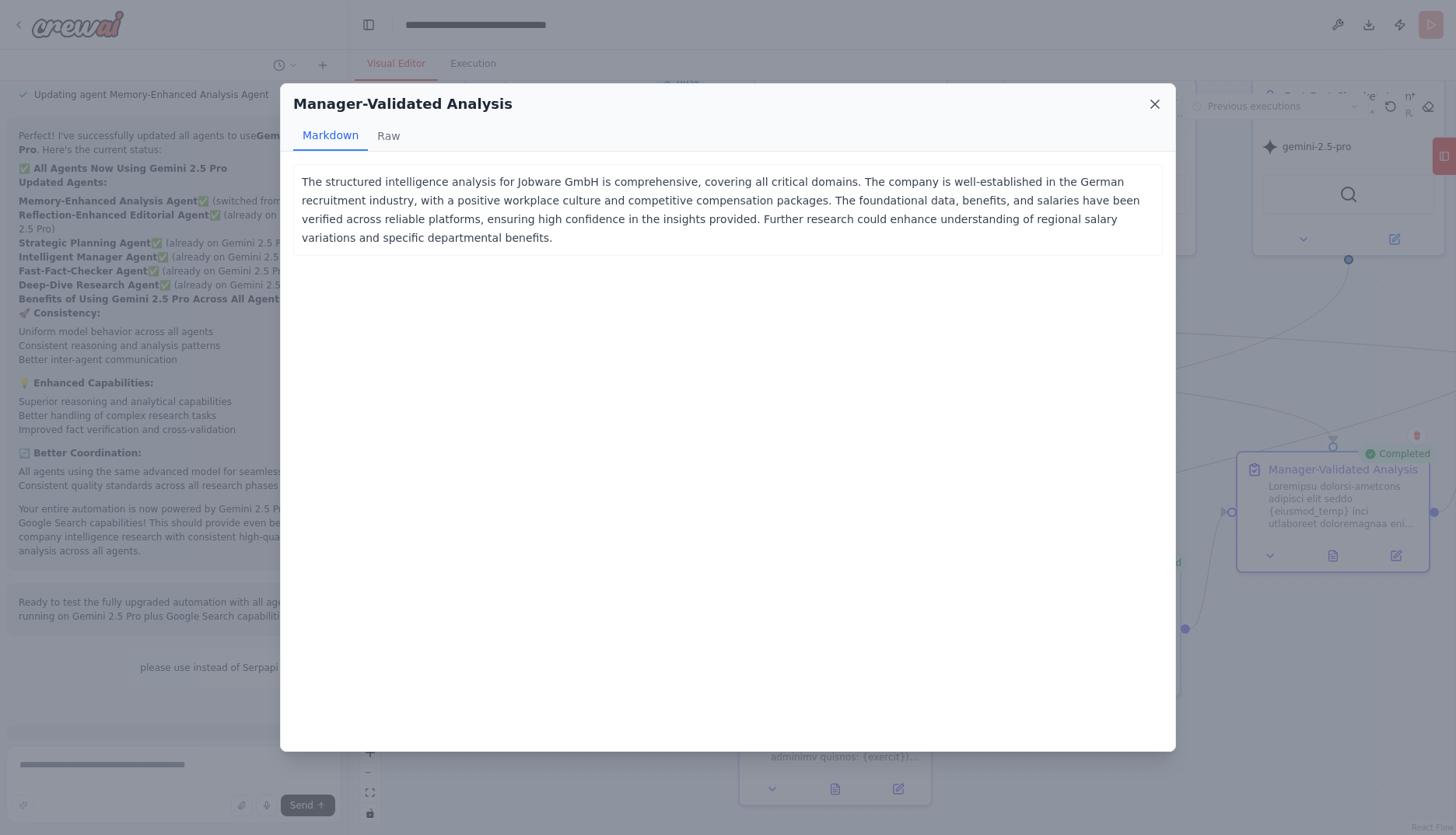
click at [1147, 109] on icon at bounding box center [1155, 104] width 15 height 15
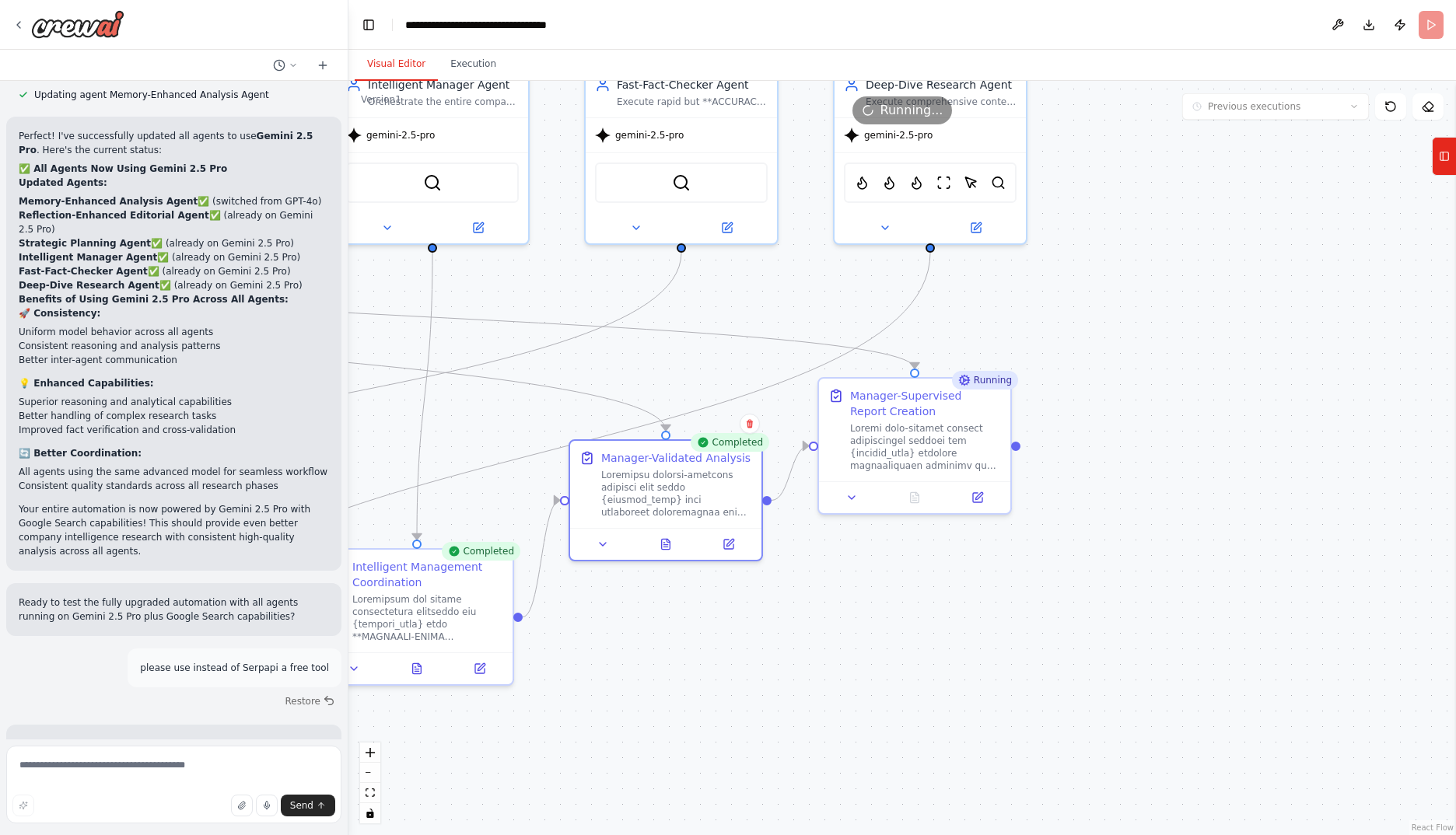
drag, startPoint x: 1080, startPoint y: 443, endPoint x: 460, endPoint y: 441, distance: 620.0
click at [460, 441] on div ".deletable-edge-delete-btn { width: 20px; height: 20px; border: 0px solid #ffff…" at bounding box center [901, 458] width 1107 height 754
click at [922, 493] on button at bounding box center [915, 494] width 66 height 18
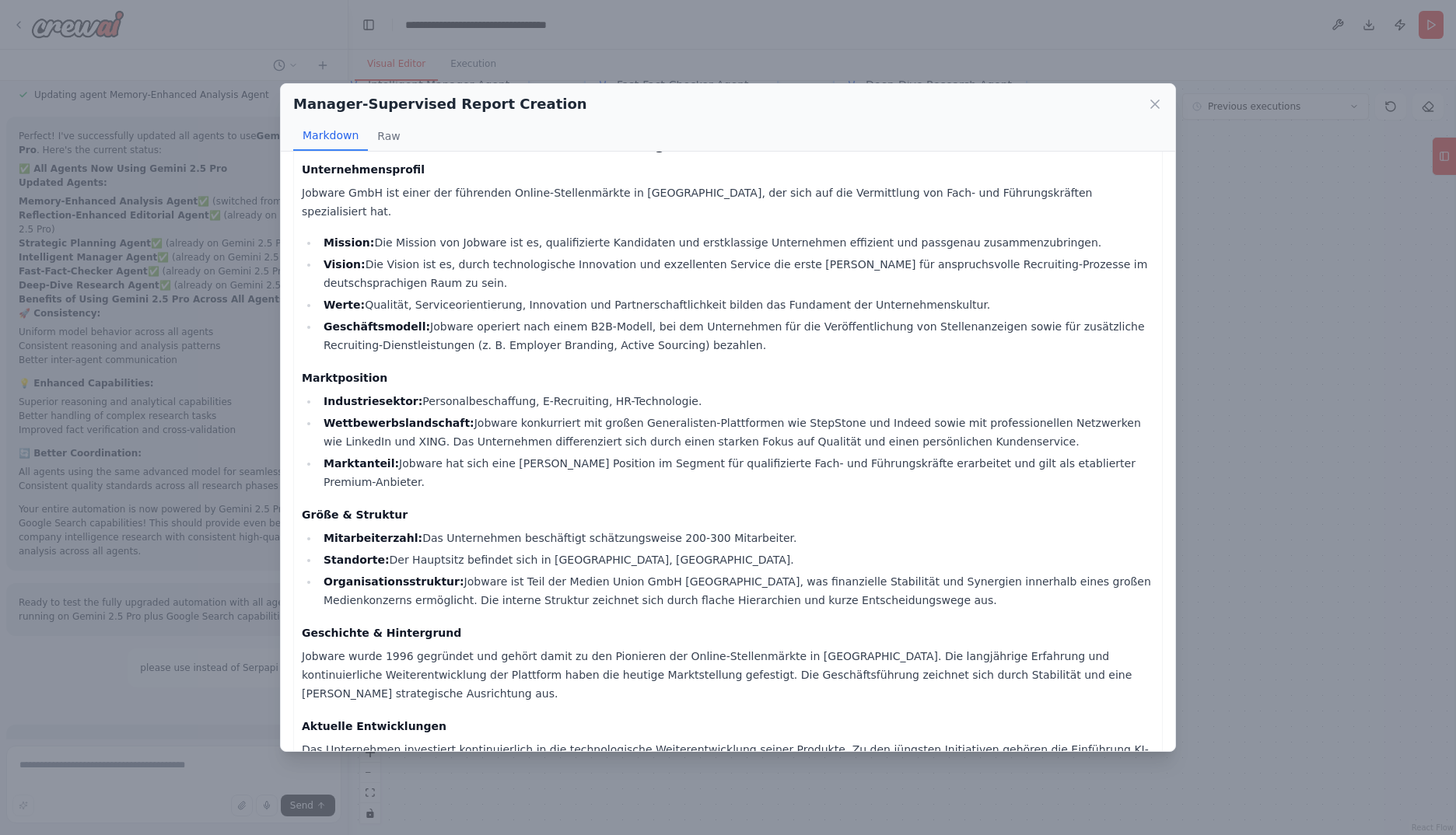
scroll to position [1676, 0]
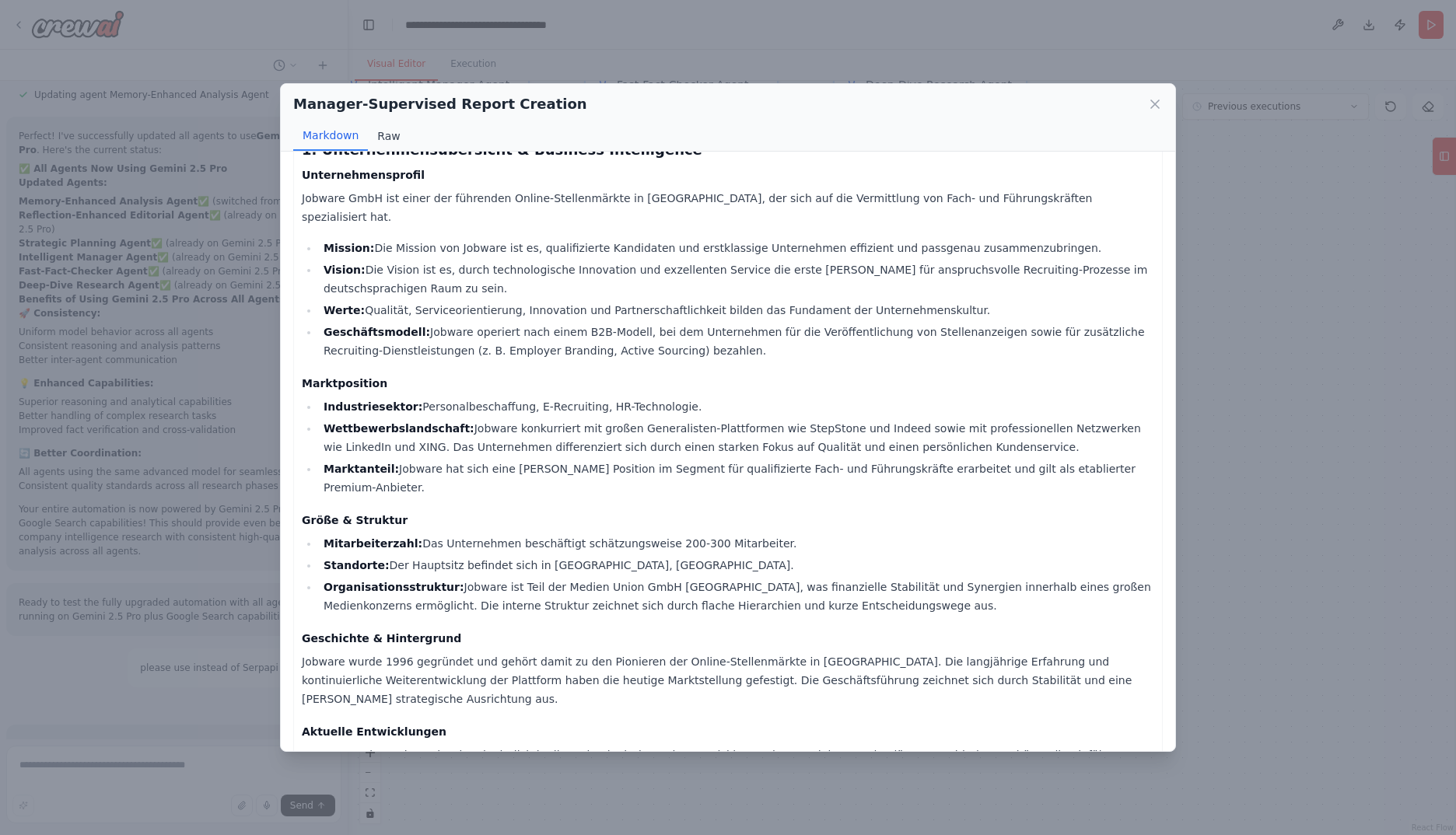
click at [396, 138] on button "Raw" at bounding box center [388, 136] width 41 height 30
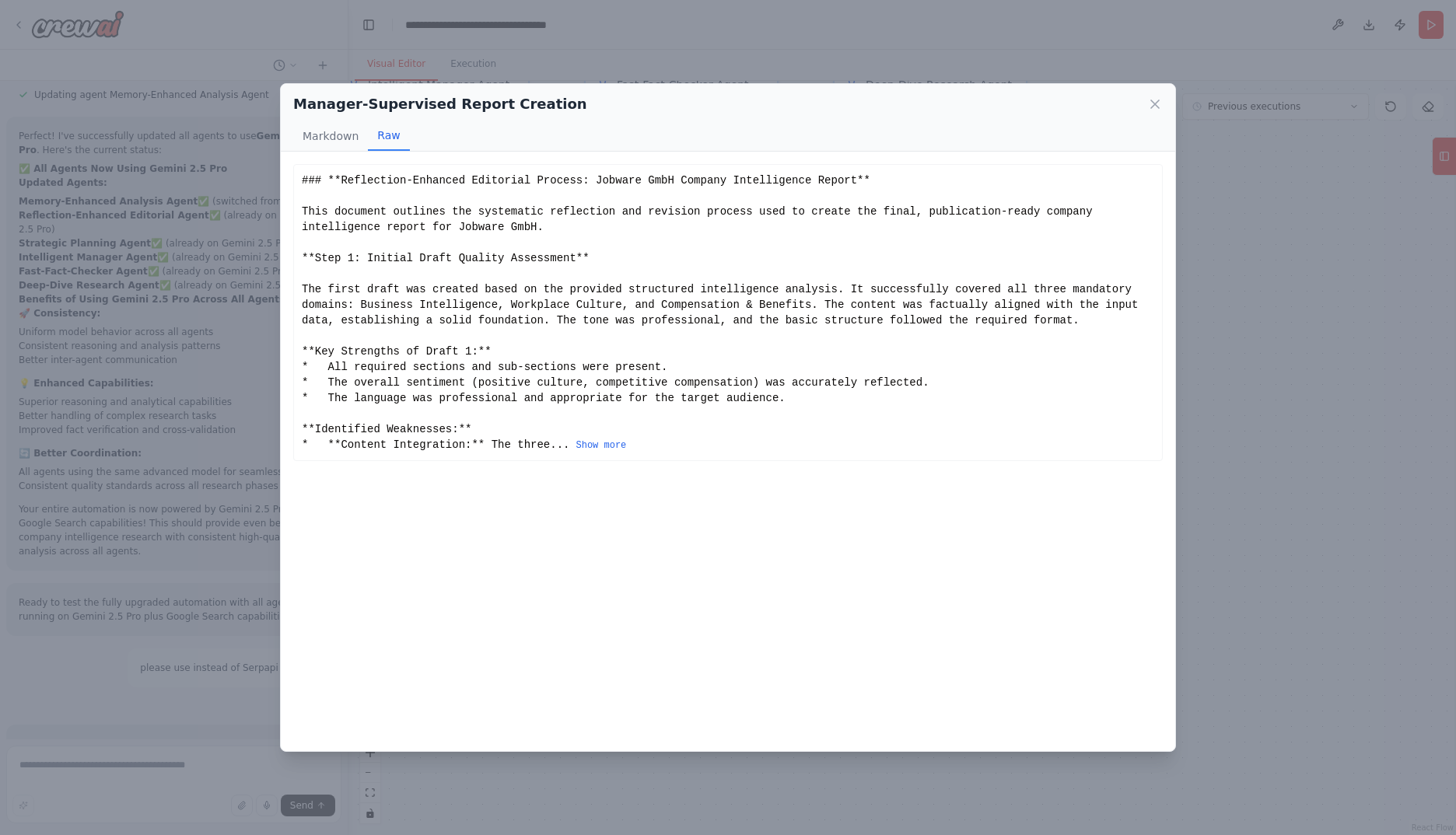
scroll to position [0, 0]
click at [568, 437] on div "### **Reflection-Enhanced Editorial Process: Jobware GmbH Company Intelligence …" at bounding box center [728, 312] width 852 height 280
click at [575, 446] on button "Show more" at bounding box center [600, 445] width 51 height 13
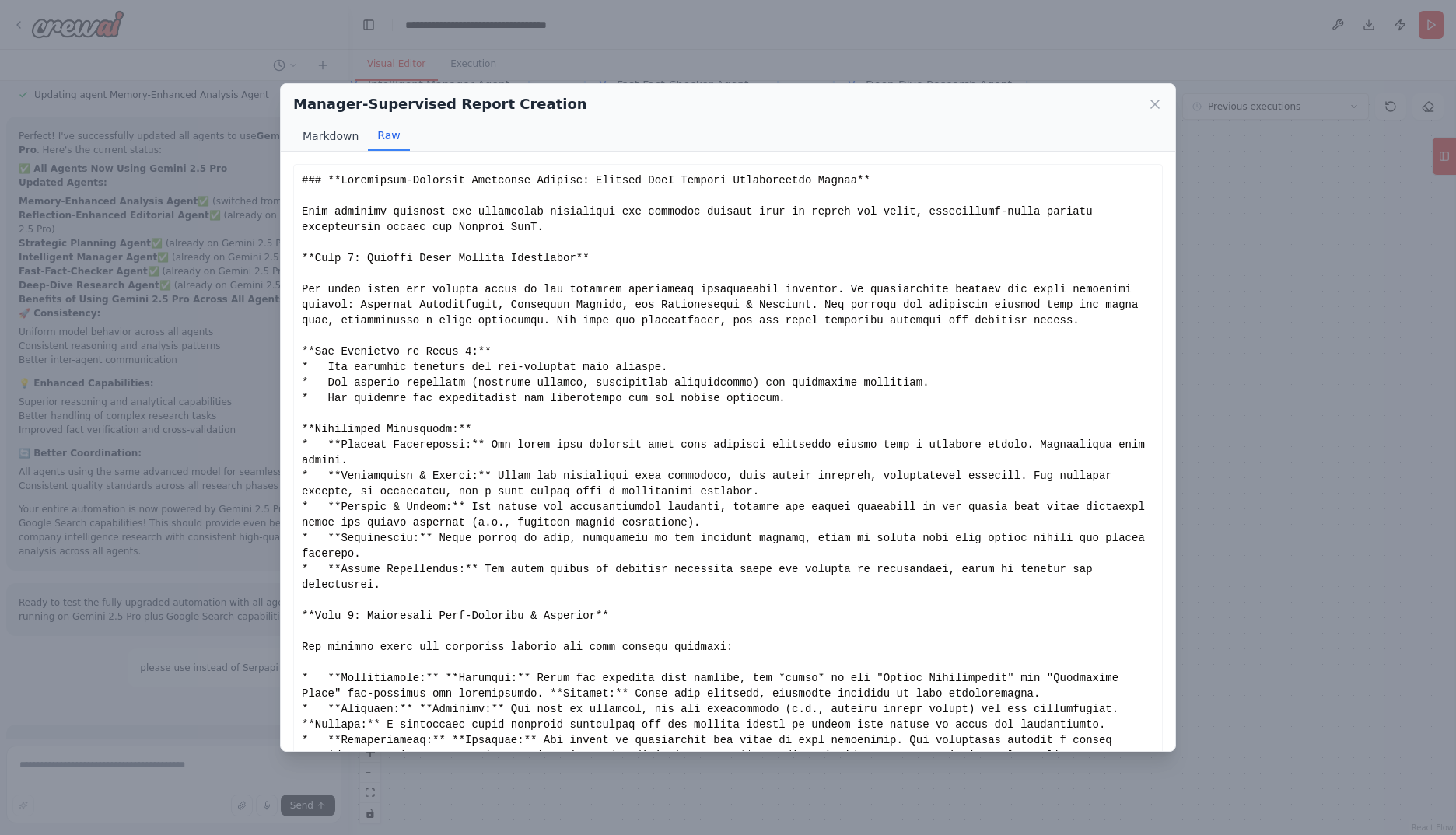
click at [336, 135] on button "Markdown" at bounding box center [331, 136] width 75 height 30
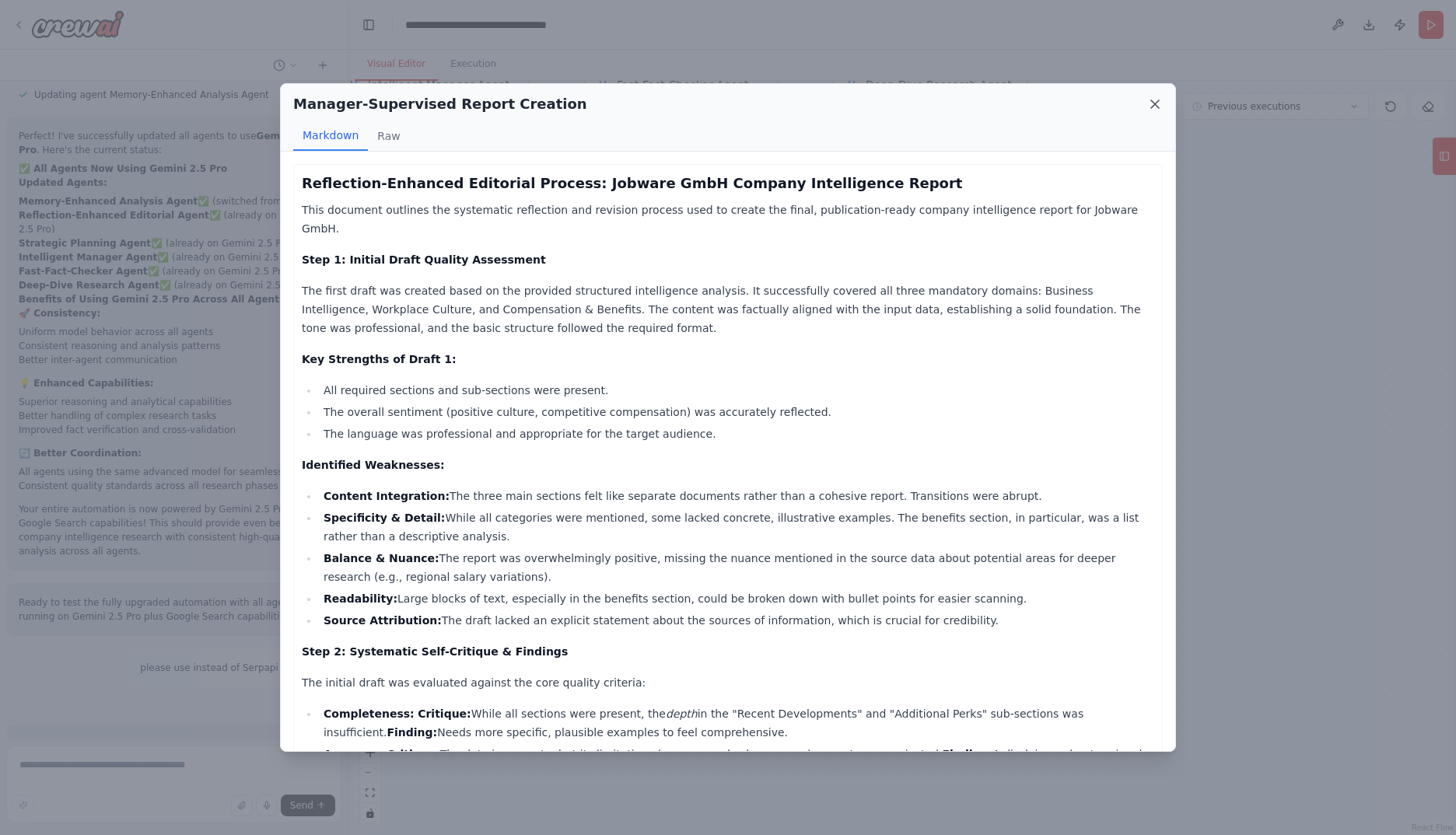
click at [1151, 102] on icon at bounding box center [1155, 104] width 8 height 8
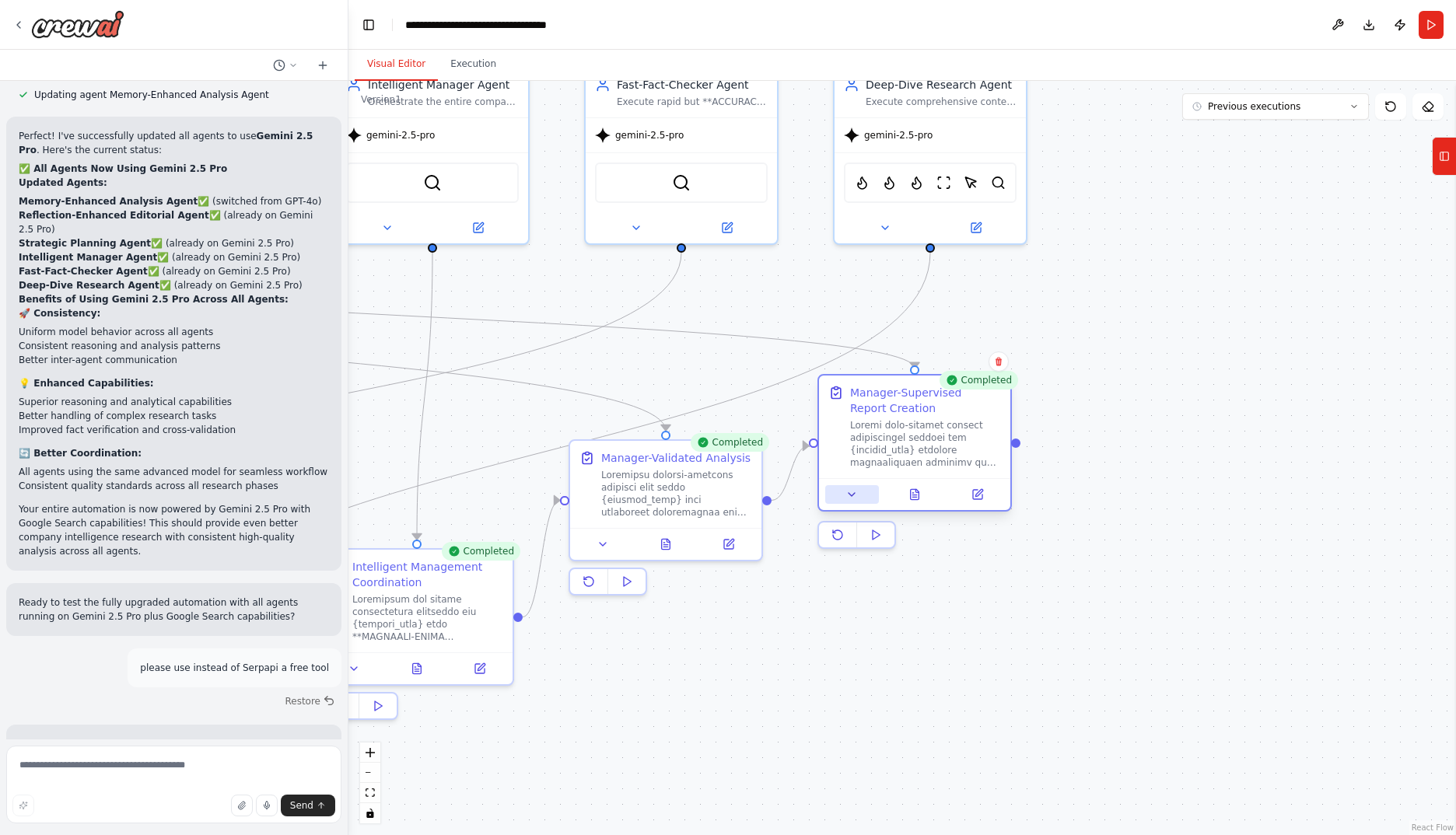
click at [852, 498] on icon at bounding box center [851, 494] width 13 height 13
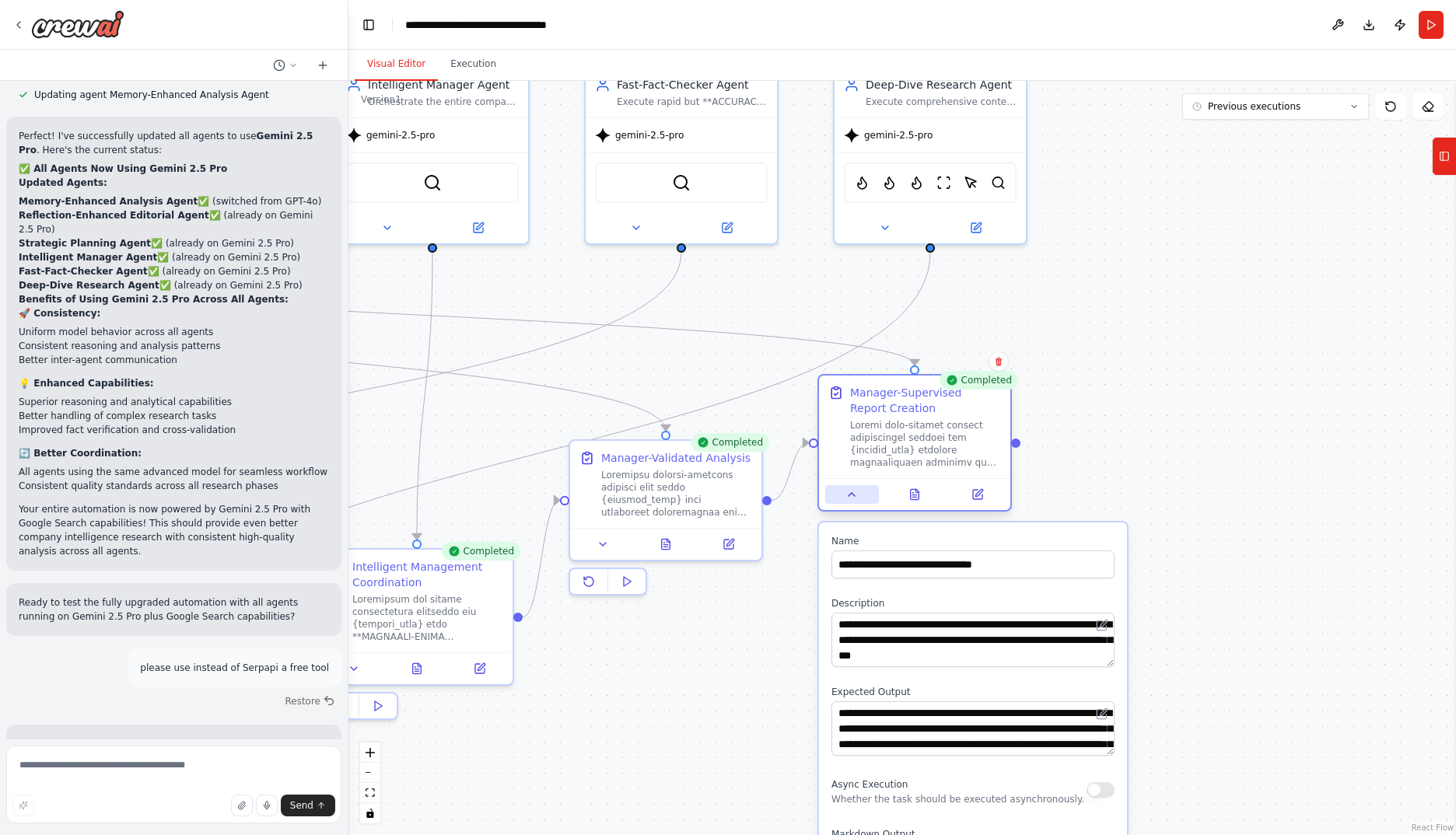
click at [852, 498] on icon at bounding box center [851, 494] width 13 height 13
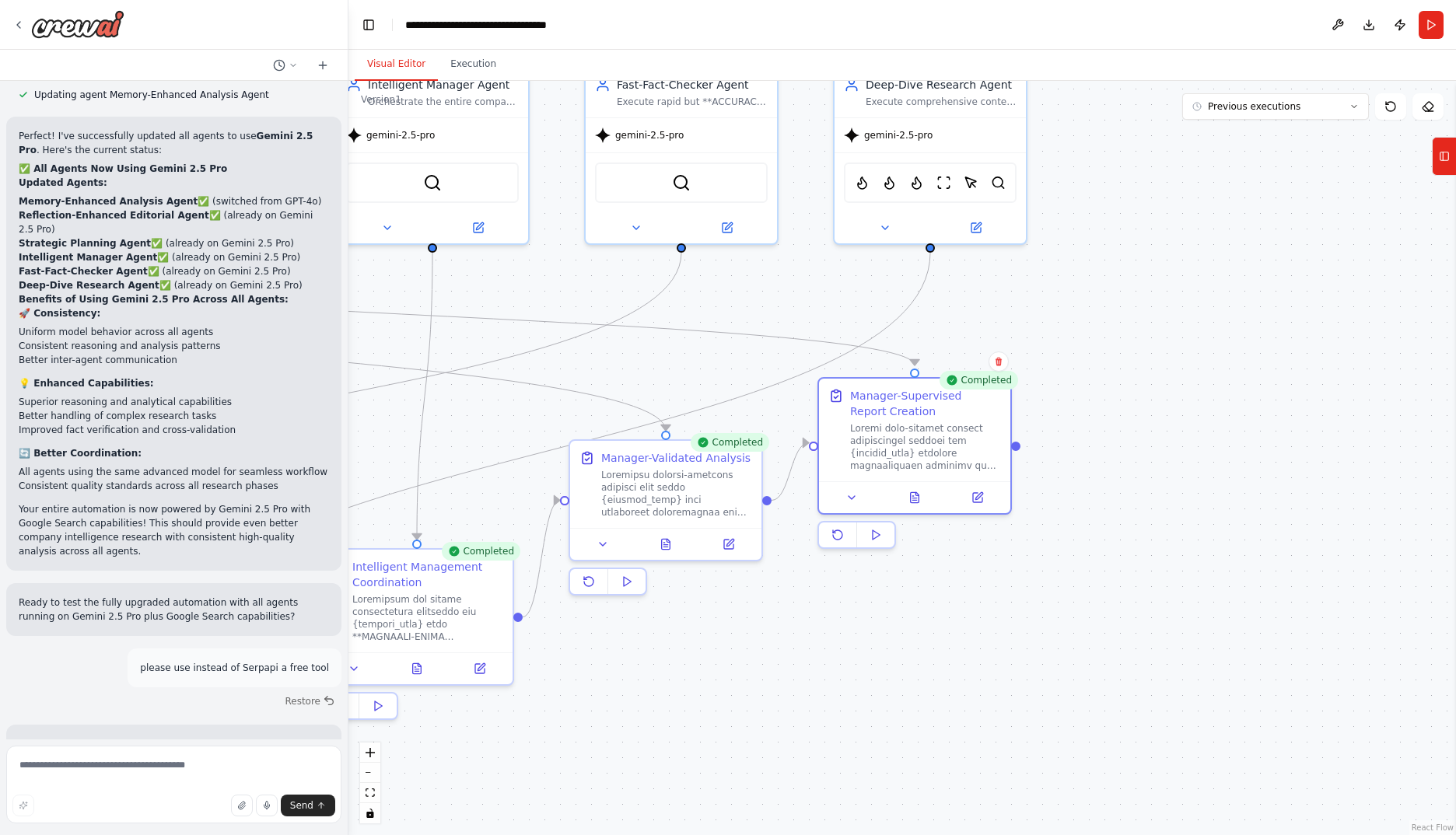
click at [1236, 456] on div ".deletable-edge-delete-btn { width: 20px; height: 20px; border: 0px solid #ffff…" at bounding box center [901, 458] width 1107 height 754
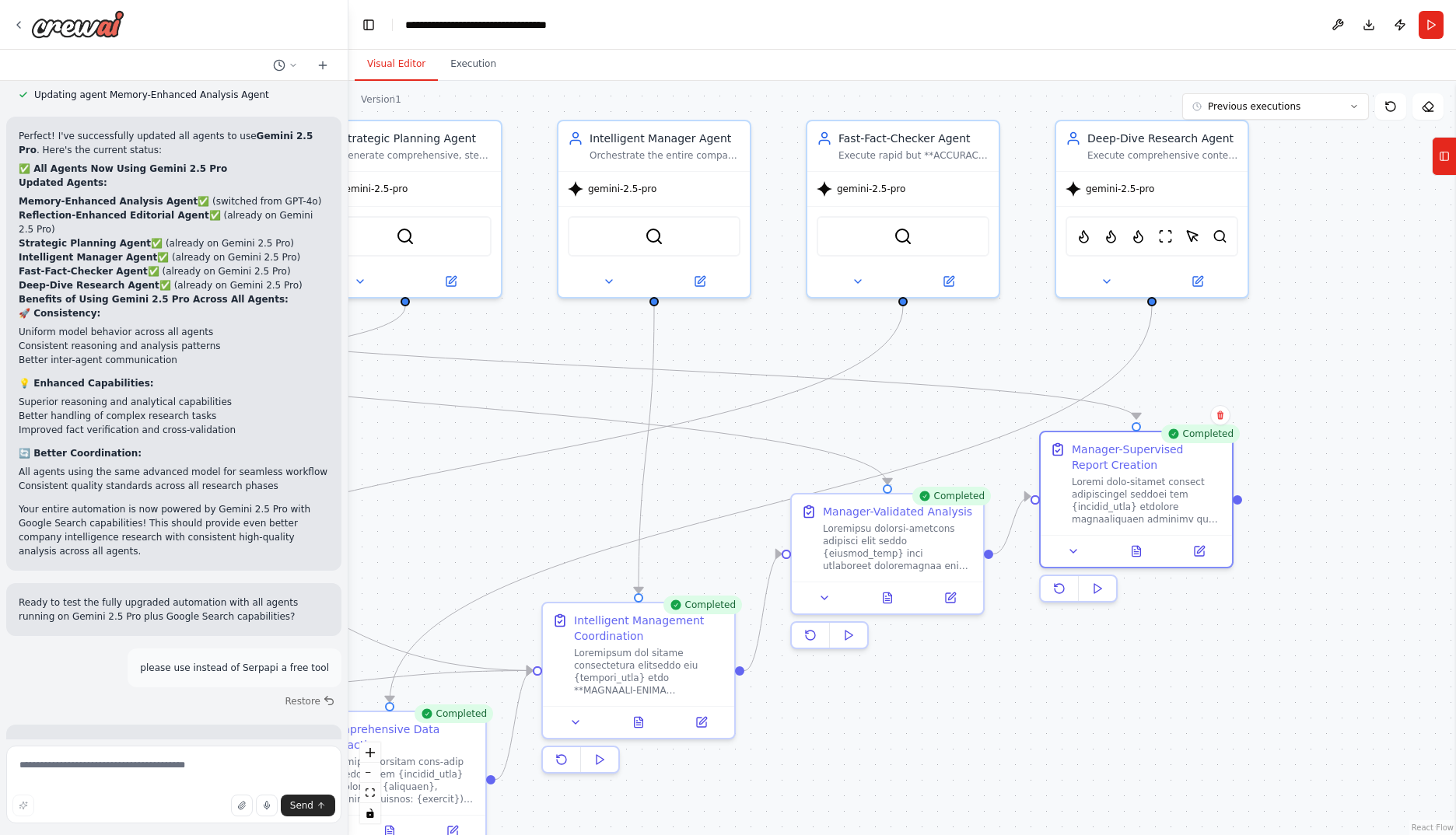
drag, startPoint x: 1166, startPoint y: 413, endPoint x: 1384, endPoint y: 434, distance: 219.0
click at [1384, 434] on div ".deletable-edge-delete-btn { width: 20px; height: 20px; border: 0px solid #ffff…" at bounding box center [901, 458] width 1107 height 754
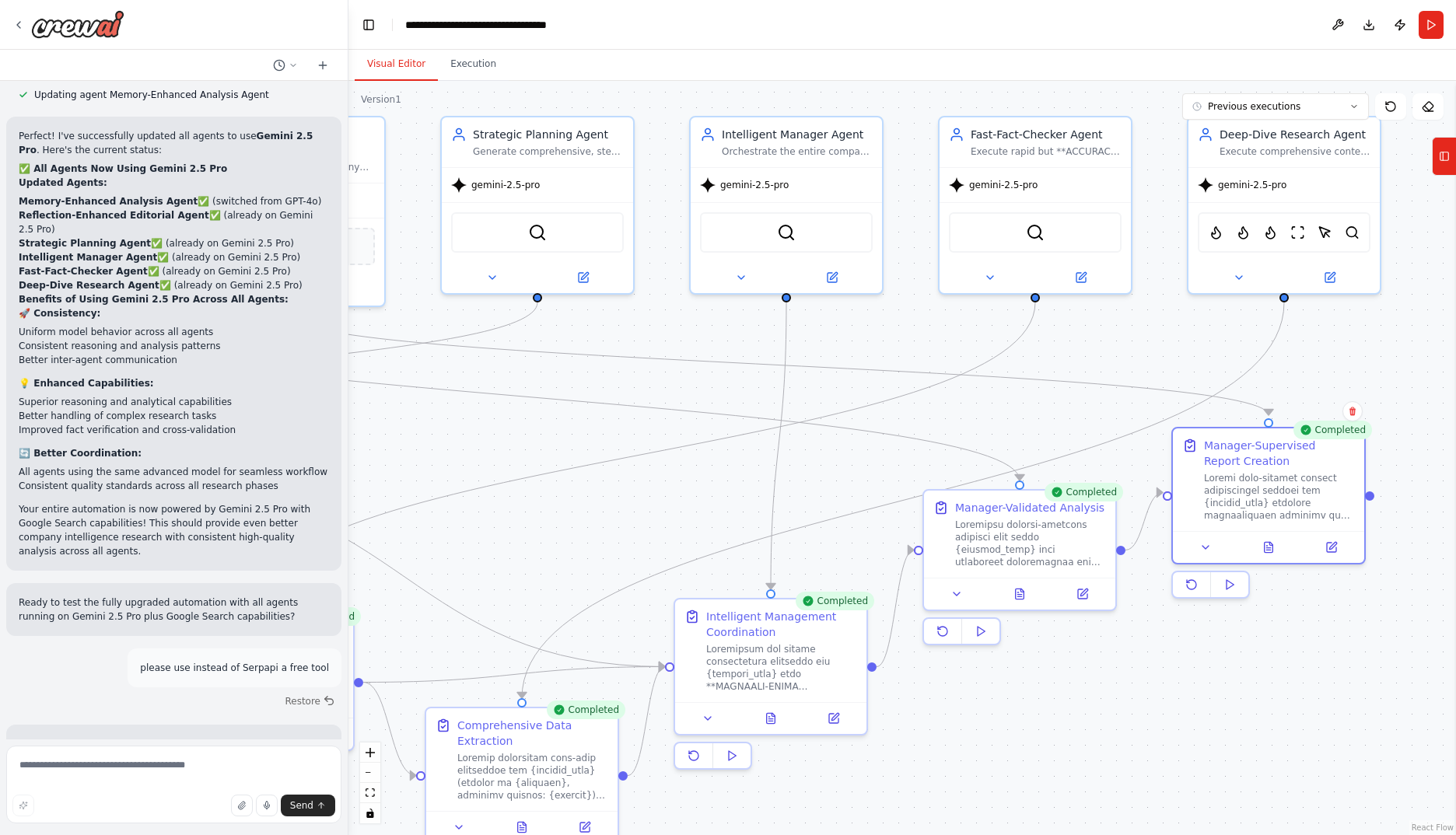
drag, startPoint x: 730, startPoint y: 477, endPoint x: 853, endPoint y: 476, distance: 123.0
click at [853, 476] on div ".deletable-edge-delete-btn { width: 20px; height: 20px; border: 0px solid #ffff…" at bounding box center [901, 458] width 1107 height 754
click at [367, 27] on button "Toggle Left Sidebar" at bounding box center [368, 25] width 22 height 22
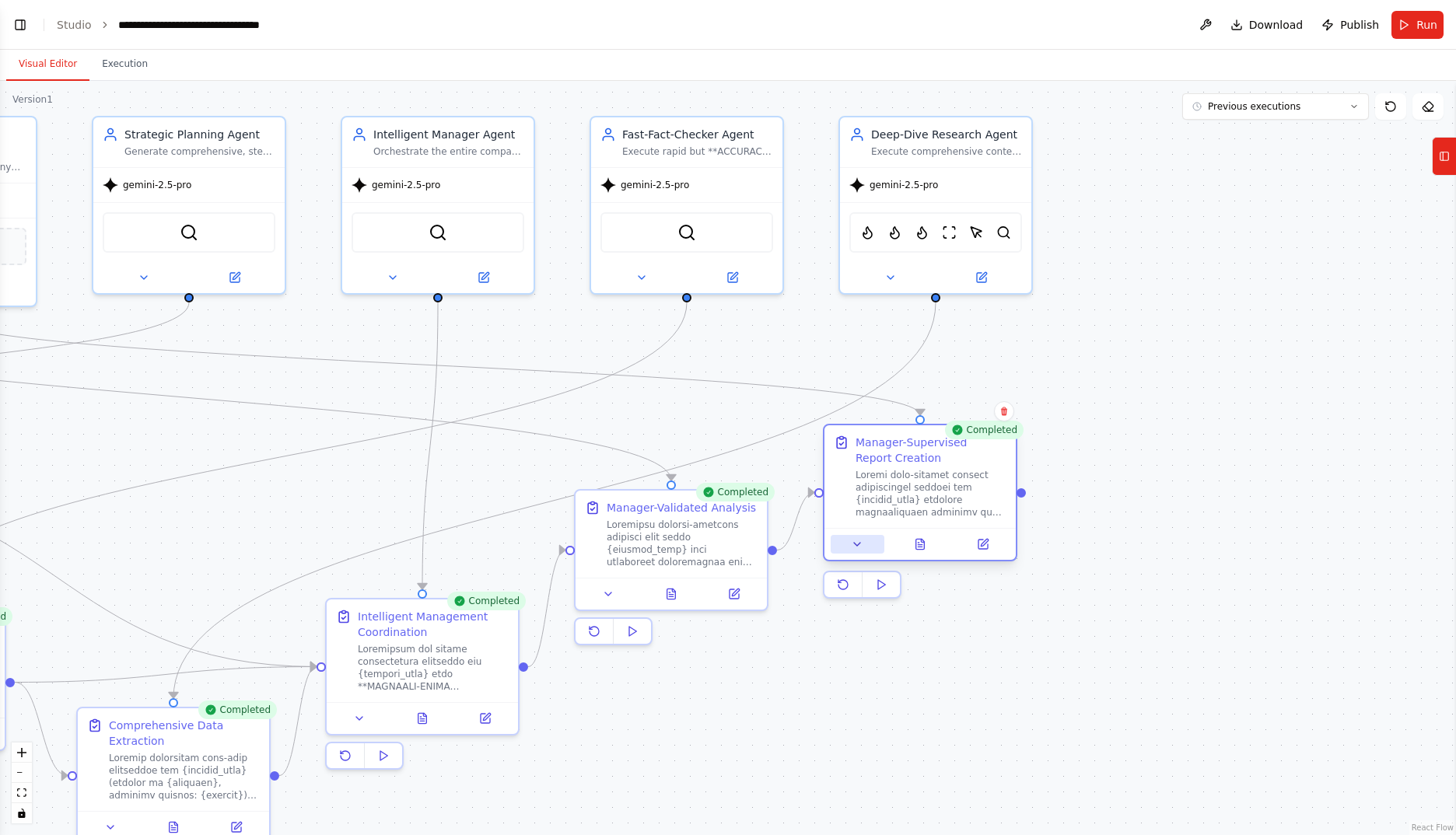
click at [866, 546] on button at bounding box center [857, 544] width 54 height 18
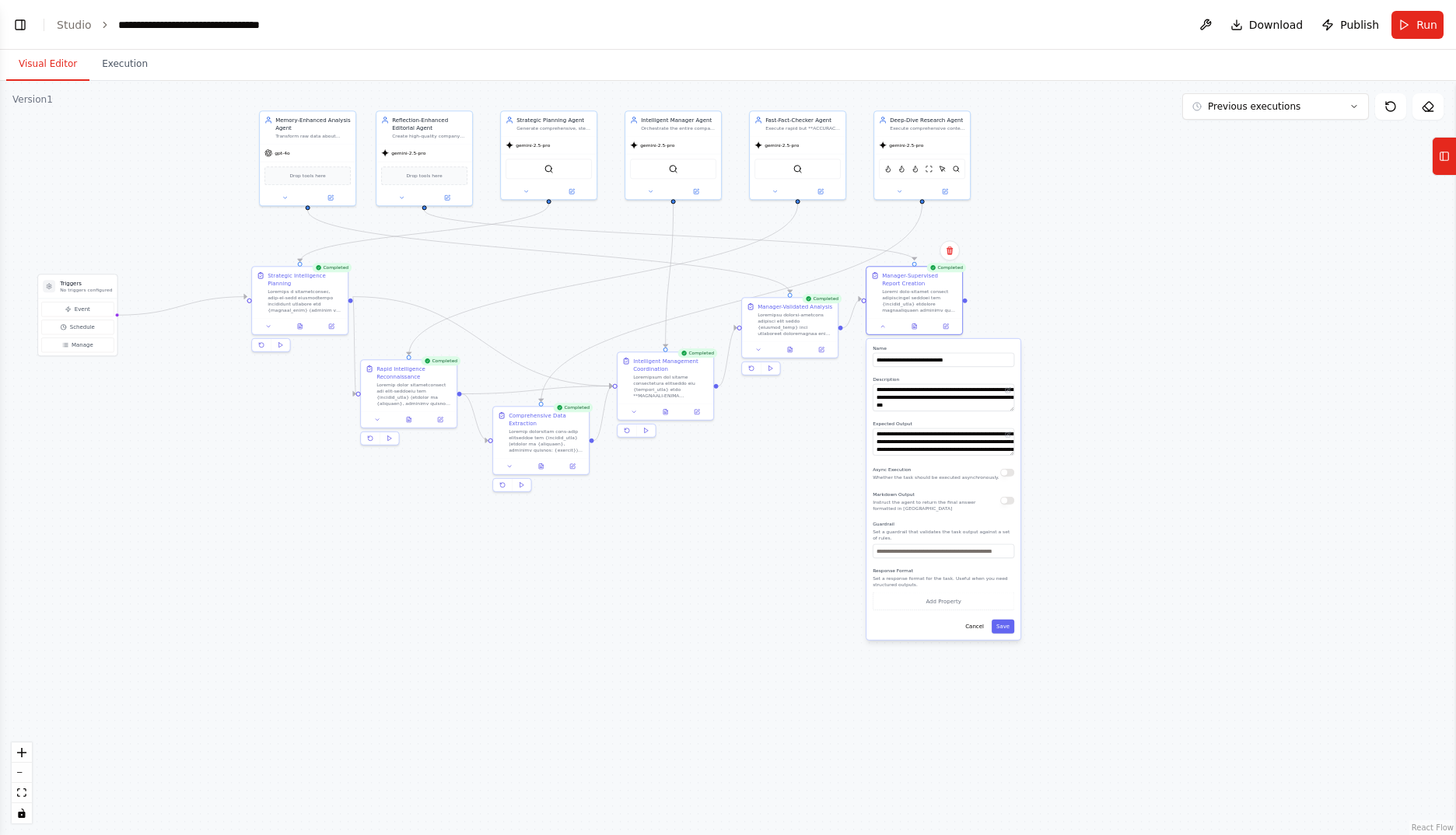
drag, startPoint x: 1254, startPoint y: 656, endPoint x: 1086, endPoint y: 417, distance: 292.1
click at [1086, 417] on div ".deletable-edge-delete-btn { width: 20px; height: 20px; border: 0px solid #ffff…" at bounding box center [728, 458] width 1456 height 754
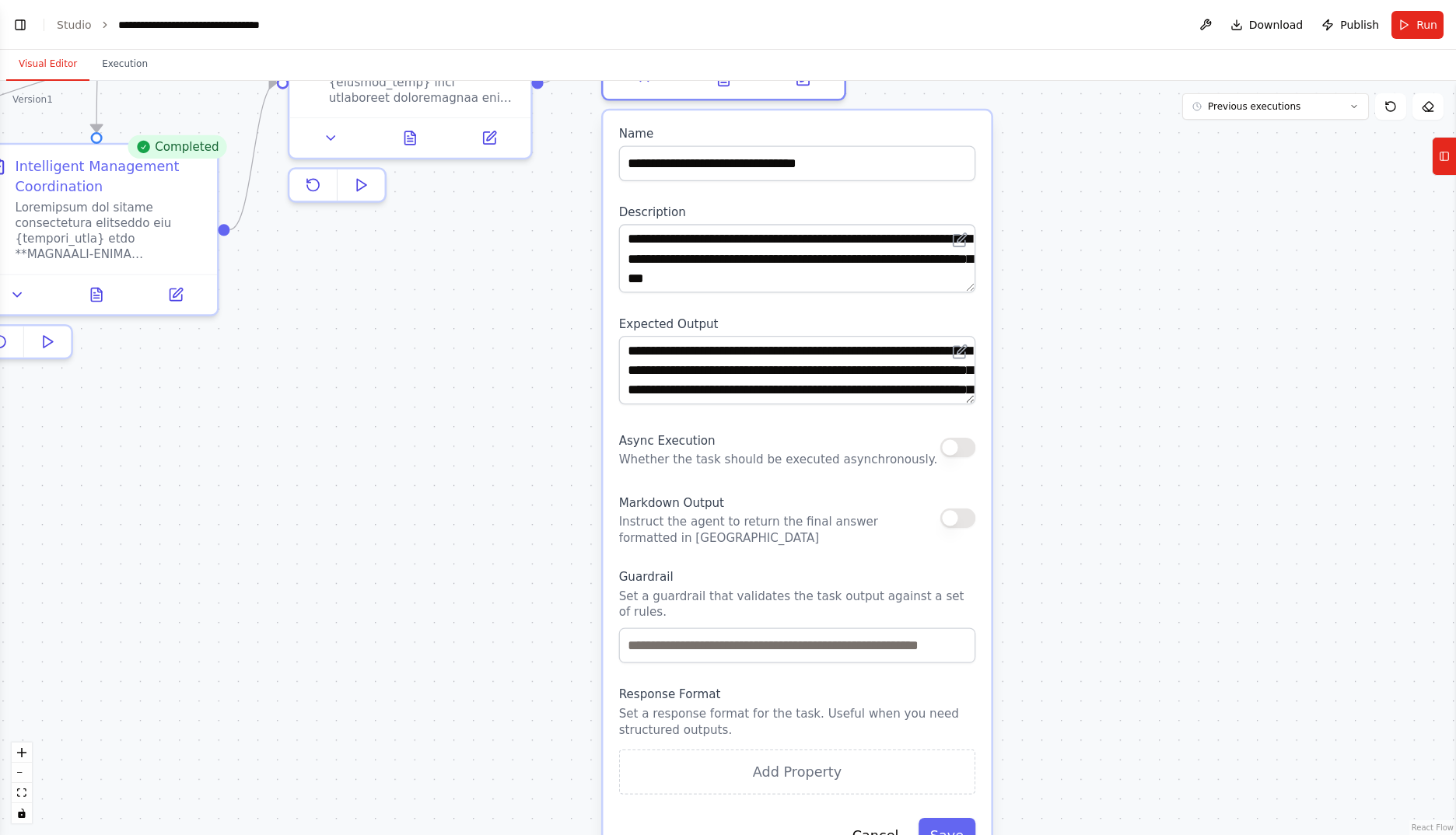
drag, startPoint x: 1067, startPoint y: 449, endPoint x: 1089, endPoint y: 444, distance: 22.6
click at [1089, 444] on div ".deletable-edge-delete-btn { width: 20px; height: 20px; border: 0px solid #ffff…" at bounding box center [728, 458] width 1456 height 754
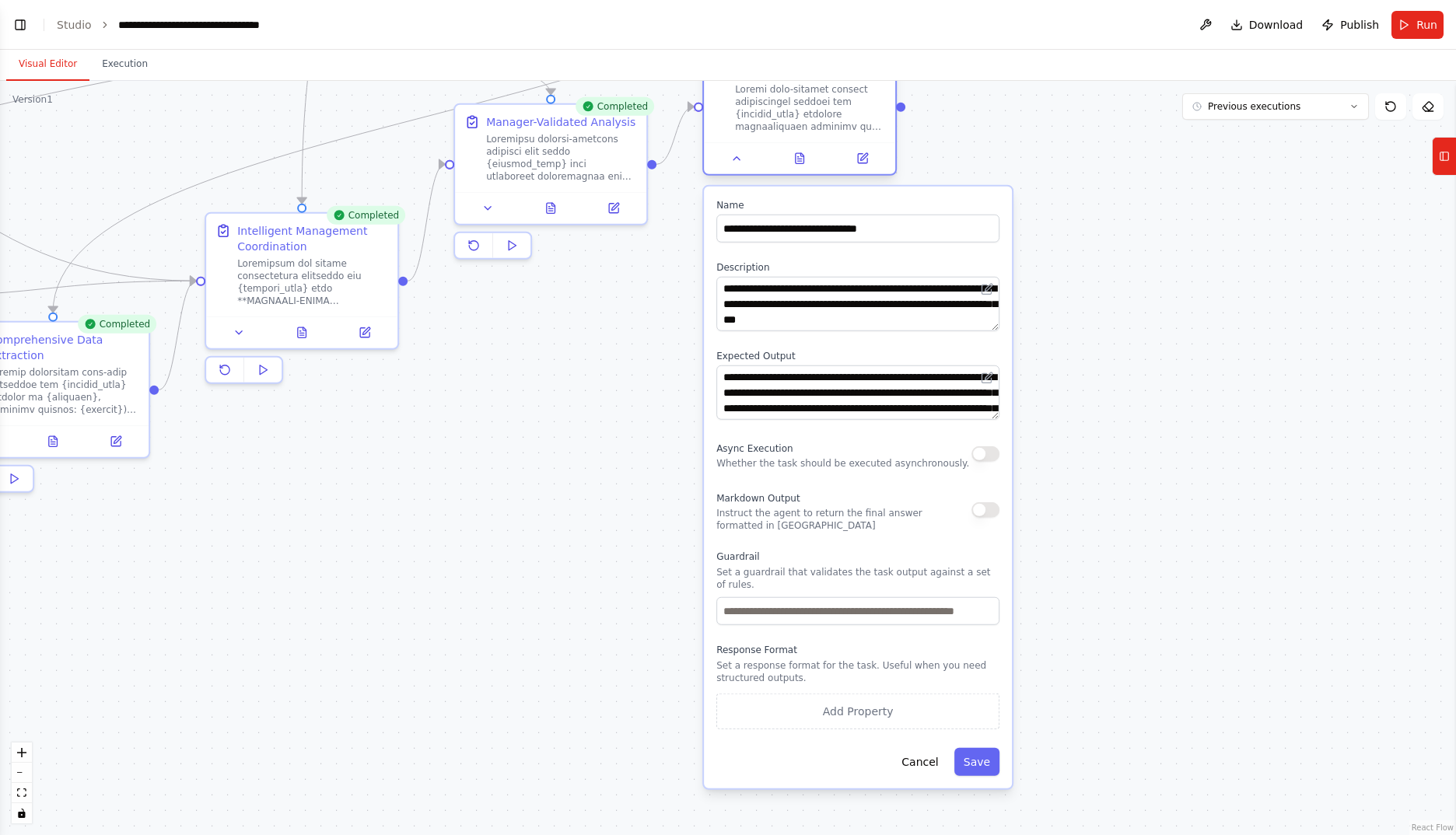
click at [729, 168] on div at bounding box center [799, 158] width 191 height 32
click at [736, 161] on icon at bounding box center [736, 158] width 13 height 13
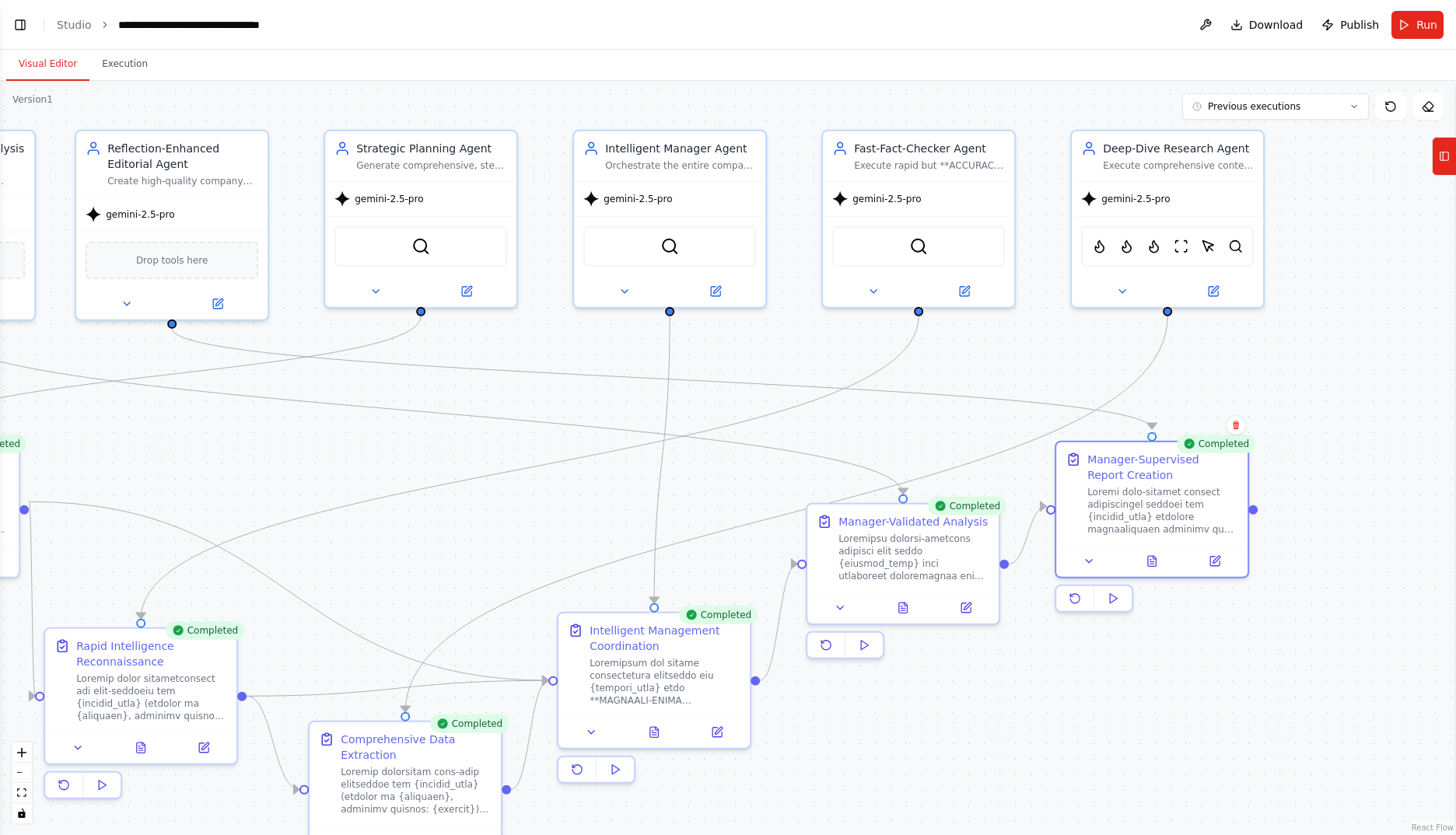
drag, startPoint x: 1130, startPoint y: 421, endPoint x: 1436, endPoint y: 617, distance: 363.4
click at [1436, 617] on div ".deletable-edge-delete-btn { width: 20px; height: 20px; border: 0px solid #ffff…" at bounding box center [728, 458] width 1456 height 754
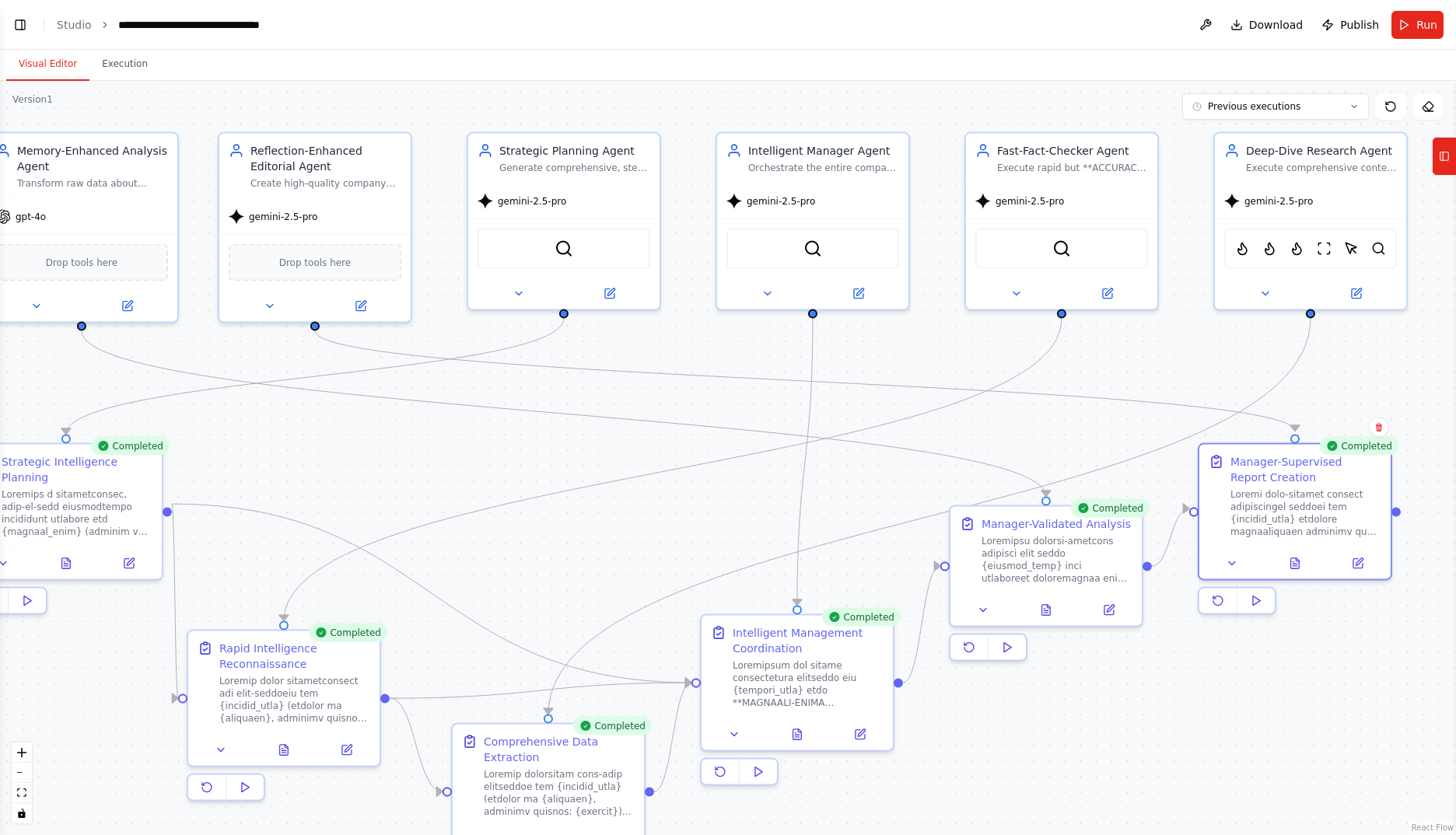
drag, startPoint x: 464, startPoint y: 353, endPoint x: 741, endPoint y: 411, distance: 283.0
click at [741, 411] on div ".deletable-edge-delete-btn { width: 20px; height: 20px; border: 0px solid #ffff…" at bounding box center [728, 458] width 1456 height 754
